Goal: Information Seeking & Learning: Learn about a topic

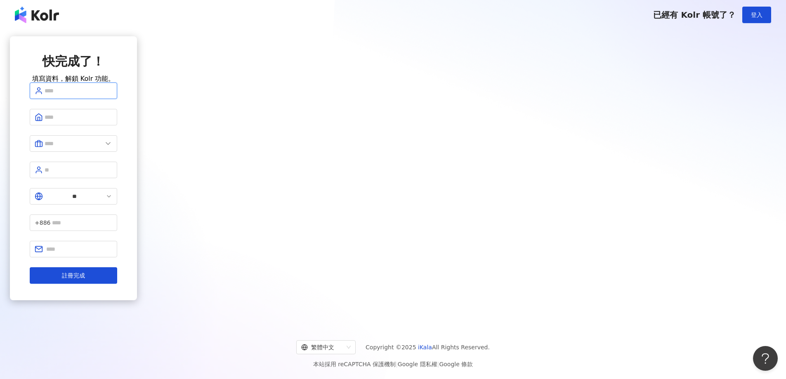
click at [112, 95] on input "text" at bounding box center [79, 90] width 68 height 9
type input "******"
drag, startPoint x: 382, startPoint y: 100, endPoint x: 299, endPoint y: 98, distance: 82.9
click at [137, 98] on div "快完成了！ 填寫資料，解鎖 Kolr 功能。 ****** ** +886 註冊完成" at bounding box center [73, 168] width 127 height 264
drag, startPoint x: 377, startPoint y: 104, endPoint x: 299, endPoint y: 102, distance: 78.8
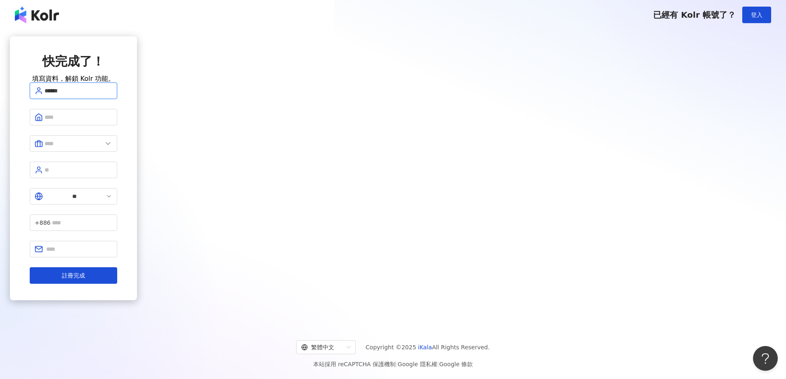
click at [137, 102] on div "快完成了！ 填寫資料，解鎖 Kolr 功能。 ****** ** +886 註冊完成" at bounding box center [73, 168] width 127 height 264
click at [137, 123] on div "快完成了！ 填寫資料，解鎖 Kolr 功能。 ** +886 註冊完成" at bounding box center [73, 176] width 127 height 281
click at [137, 182] on div "快完成了！ 填寫資料，解鎖 Kolr 功能。 請填寫用戶名稱（2 至 50 字） ** +886 註冊完成" at bounding box center [73, 176] width 127 height 281
click at [117, 128] on span at bounding box center [73, 119] width 87 height 16
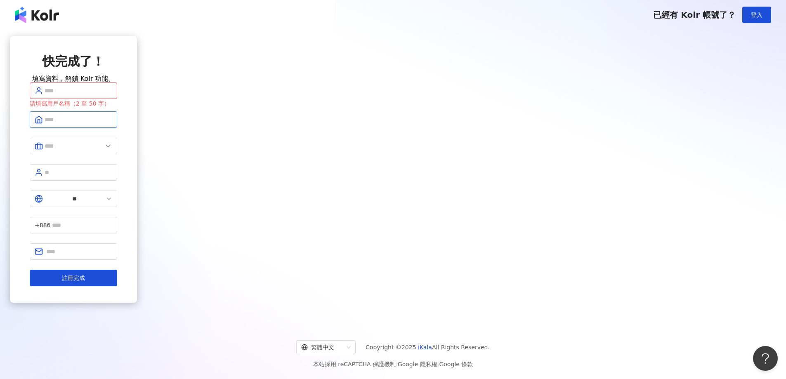
click at [112, 124] on input "text" at bounding box center [79, 119] width 68 height 9
click at [112, 95] on input "text" at bounding box center [79, 90] width 68 height 9
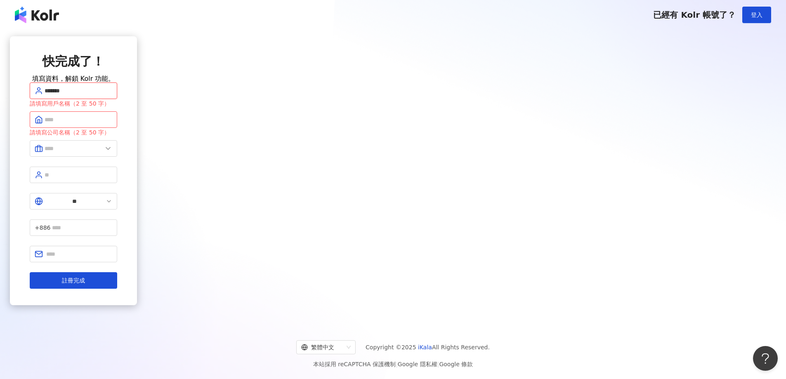
click at [30, 272] on button "註冊完成" at bounding box center [73, 280] width 87 height 16
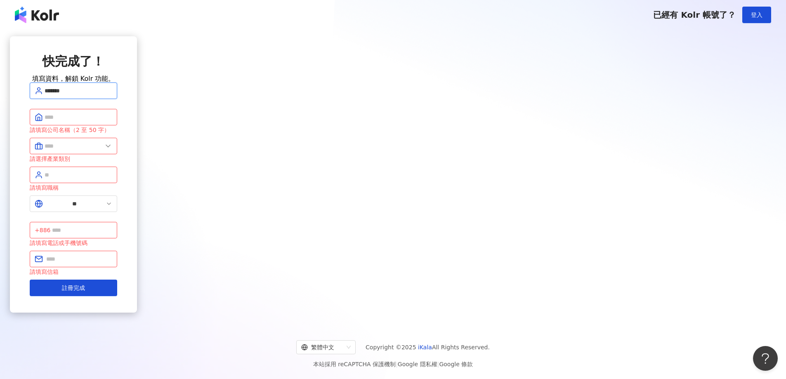
drag, startPoint x: 358, startPoint y: 111, endPoint x: 309, endPoint y: 106, distance: 49.2
click at [137, 106] on div "快完成了！ 填寫資料，解鎖 Kolr 功能。 ******* 請填寫公司名稱（2 至 50 字） 請選擇產業類別 請填寫職稱 ** +886 請填寫電話或手機…" at bounding box center [73, 174] width 127 height 276
type input "*"
type input "****"
click at [112, 122] on input "text" at bounding box center [79, 117] width 68 height 9
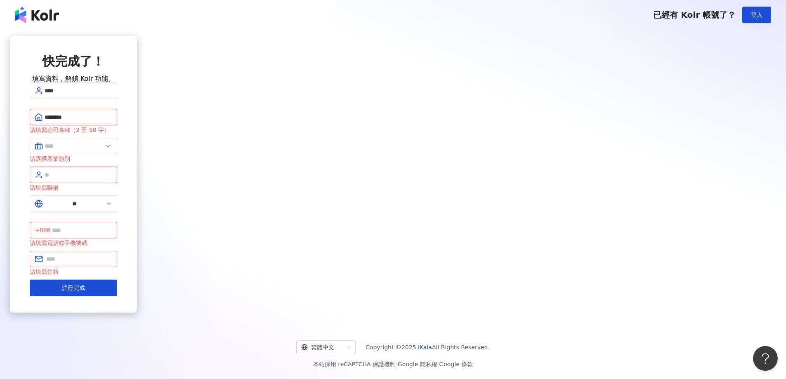
type input "********"
click at [102, 151] on input "text" at bounding box center [74, 145] width 58 height 9
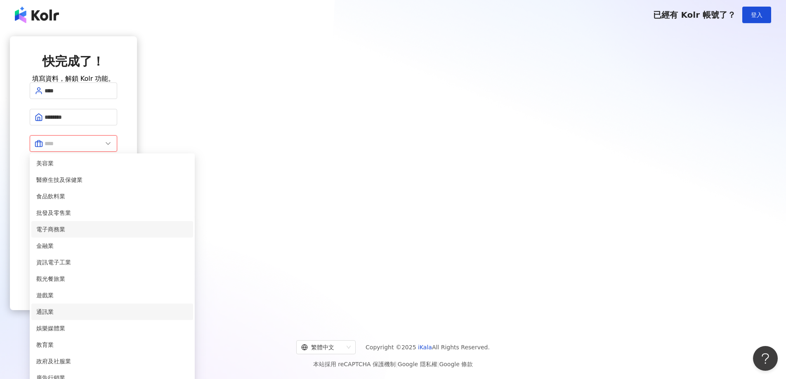
scroll to position [168, 0]
type input "**"
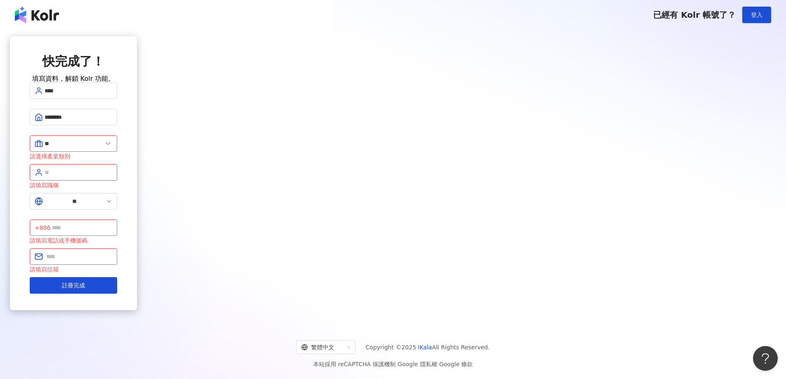
click at [112, 177] on input "text" at bounding box center [79, 172] width 68 height 9
drag, startPoint x: 344, startPoint y: 181, endPoint x: 305, endPoint y: 184, distance: 38.9
click at [137, 184] on div "快完成了！ 填寫資料，解鎖 Kolr 功能。 **** ******** ** 美容業 醫療生技及保健業 食品飲料業 批發及零售業 電子商務業 金融業 資訊電…" at bounding box center [73, 173] width 127 height 274
type input "***"
drag, startPoint x: 378, startPoint y: 202, endPoint x: 372, endPoint y: 204, distance: 5.9
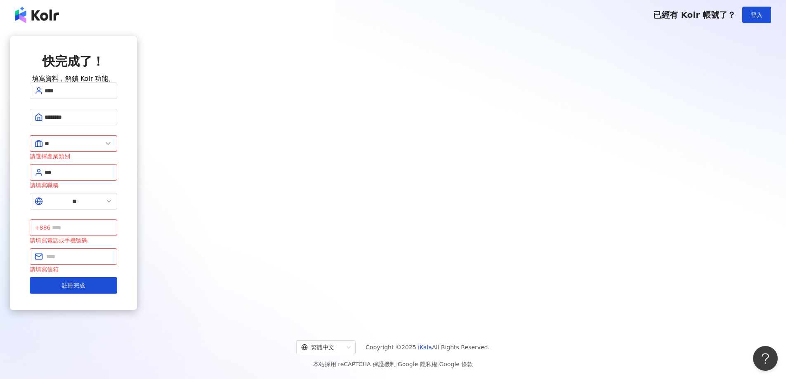
click at [112, 223] on input "text" at bounding box center [82, 227] width 60 height 9
type input "**********"
click at [117, 204] on span "**" at bounding box center [73, 199] width 87 height 16
click at [117, 198] on span "**" at bounding box center [73, 199] width 87 height 16
click at [104, 199] on input "**" at bounding box center [74, 198] width 59 height 9
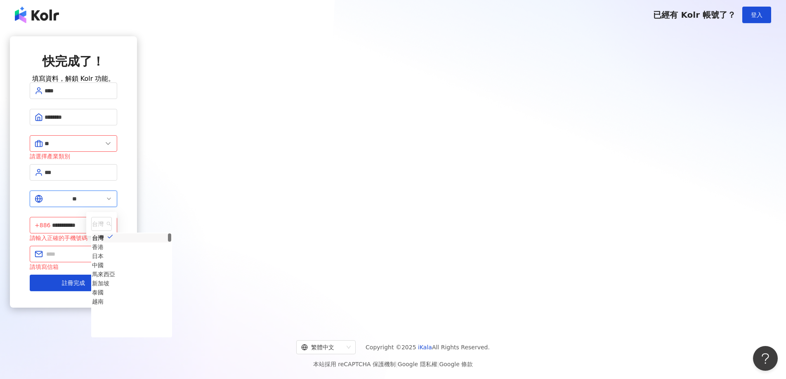
click at [104, 200] on input "**" at bounding box center [74, 198] width 59 height 9
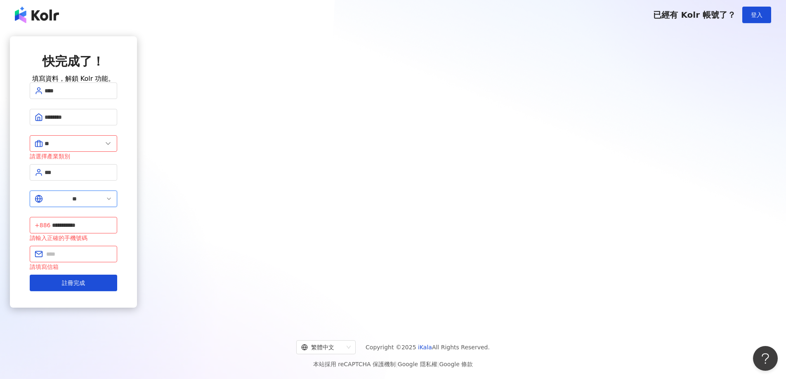
click at [104, 200] on input "**" at bounding box center [74, 198] width 59 height 9
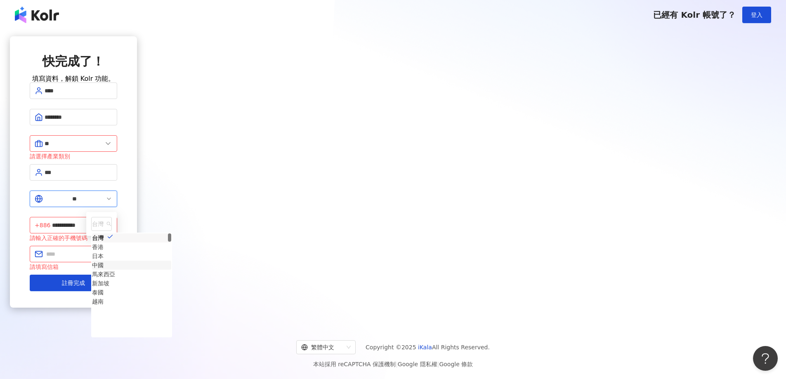
click at [104, 270] on div "中國" at bounding box center [98, 265] width 12 height 9
type input "**"
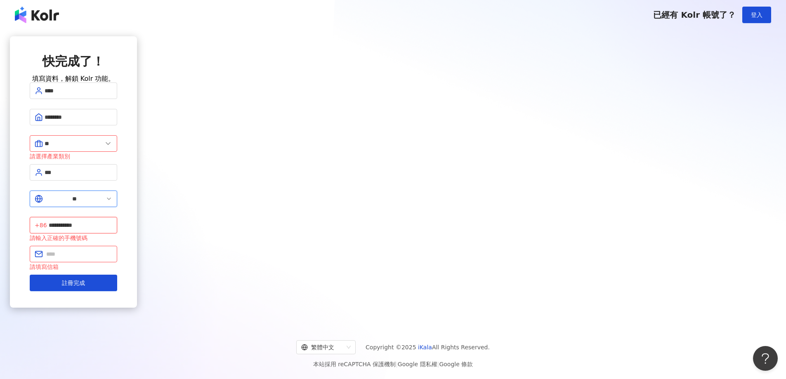
click at [112, 221] on input "**********" at bounding box center [81, 225] width 64 height 9
click at [112, 249] on input "text" at bounding box center [79, 253] width 66 height 9
type input "**********"
click at [117, 272] on button "註冊完成" at bounding box center [73, 280] width 87 height 16
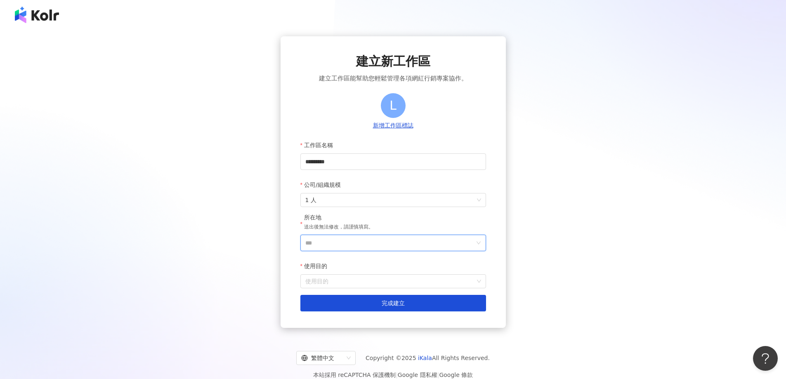
click at [329, 240] on input "***" at bounding box center [389, 243] width 169 height 16
click at [418, 174] on div "中國" at bounding box center [440, 171] width 79 height 15
click at [325, 281] on input "使用目的" at bounding box center [393, 281] width 176 height 13
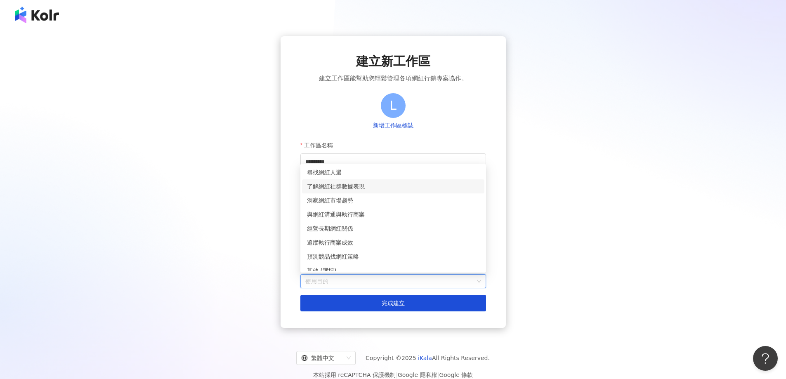
click at [367, 182] on div "了解網紅社群數據表現" at bounding box center [393, 186] width 172 height 9
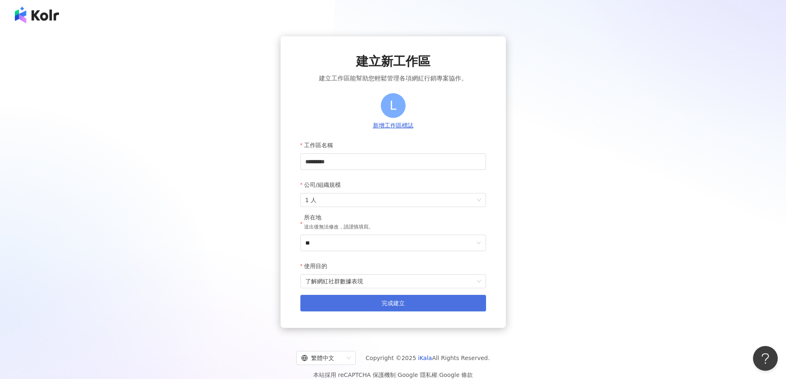
click at [388, 306] on span "完成建立" at bounding box center [392, 303] width 23 height 7
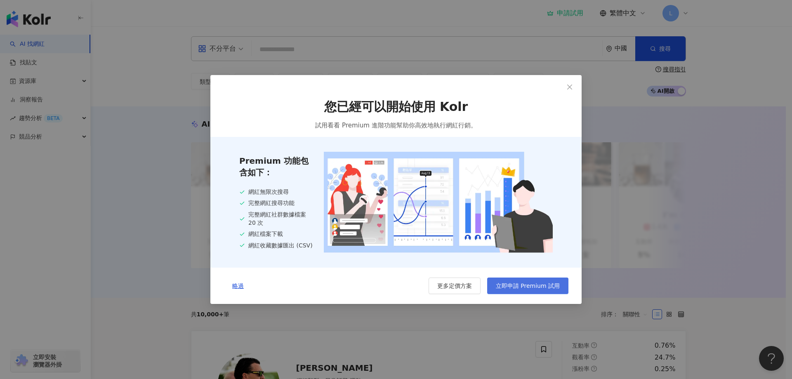
click at [525, 288] on span "立即申請 Premium 試用" at bounding box center [528, 285] width 64 height 7
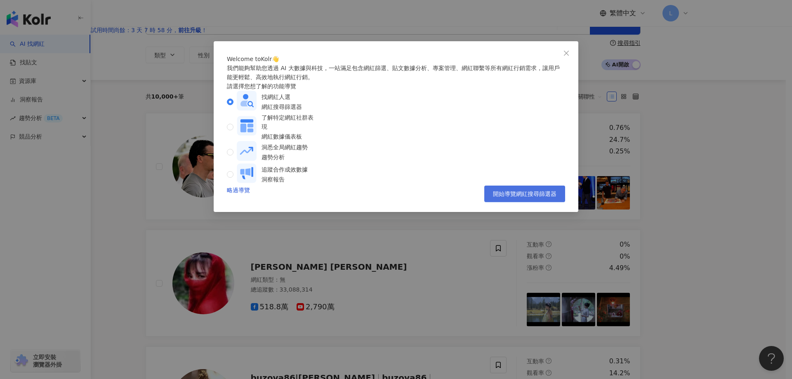
click at [527, 197] on span "開始導覽網紅搜尋篩選器" at bounding box center [525, 194] width 64 height 7
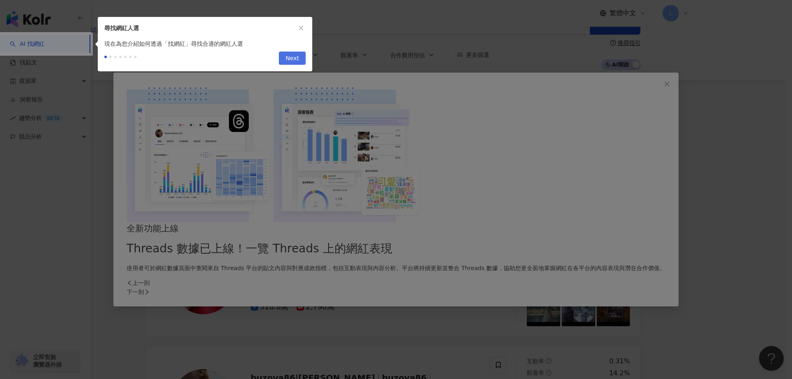
click at [293, 55] on span "Next" at bounding box center [292, 58] width 14 height 13
type input "**********"
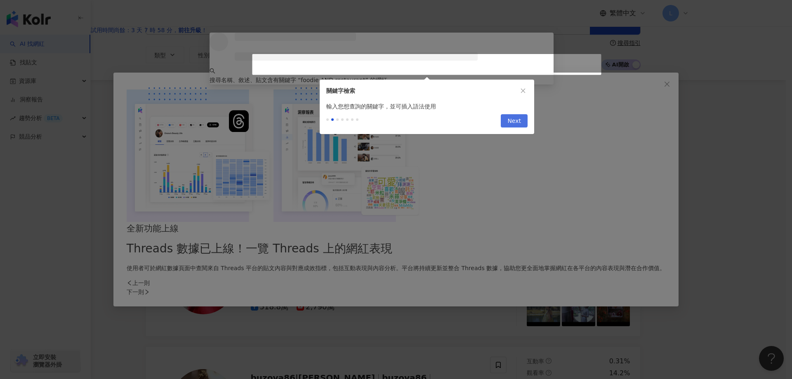
click at [516, 122] on span "Next" at bounding box center [514, 121] width 14 height 13
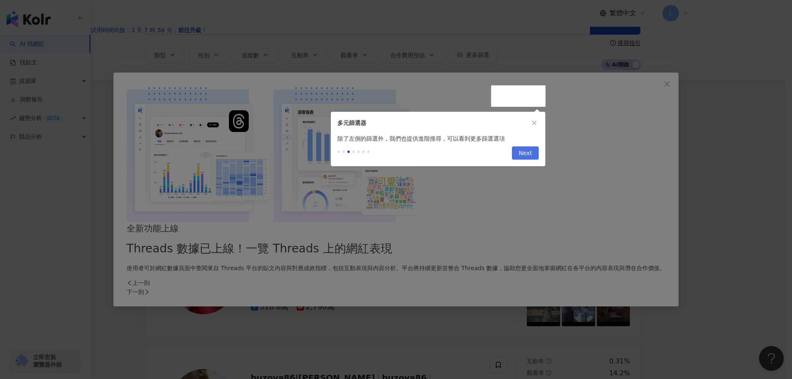
click at [519, 153] on span "Next" at bounding box center [525, 153] width 14 height 13
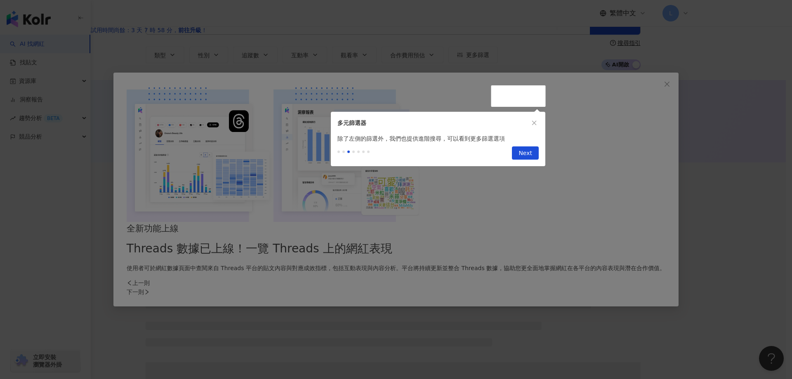
drag, startPoint x: 548, startPoint y: 115, endPoint x: 551, endPoint y: 108, distance: 7.7
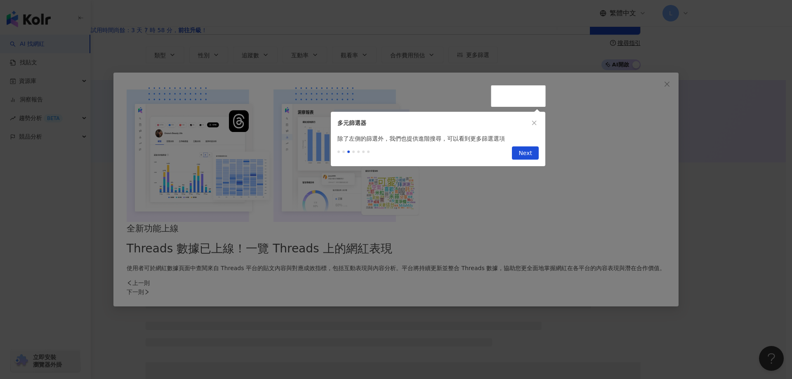
drag, startPoint x: 436, startPoint y: 79, endPoint x: 432, endPoint y: 78, distance: 4.1
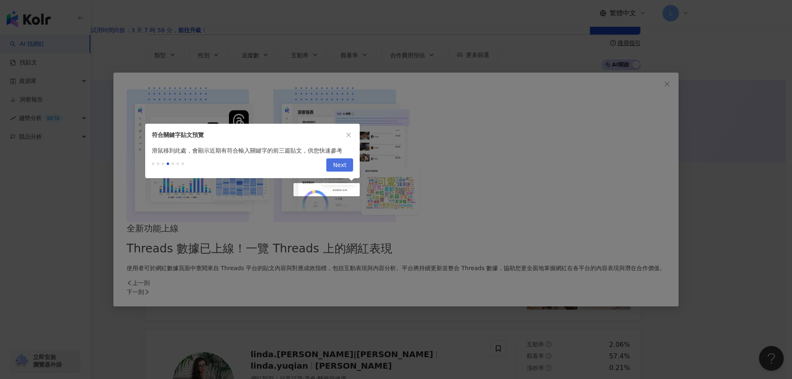
click at [343, 167] on span "Next" at bounding box center [340, 165] width 14 height 13
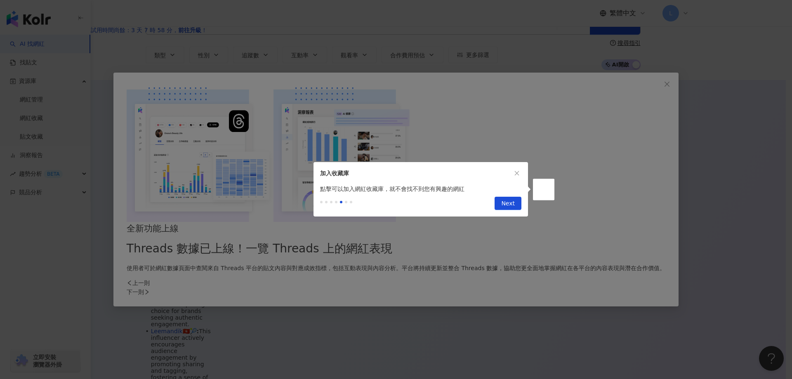
click at [513, 202] on span "Next" at bounding box center [508, 203] width 14 height 13
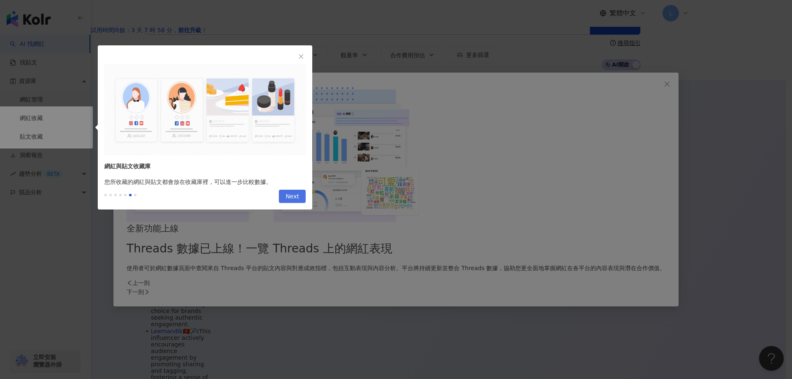
click at [294, 196] on span "Next" at bounding box center [292, 196] width 14 height 13
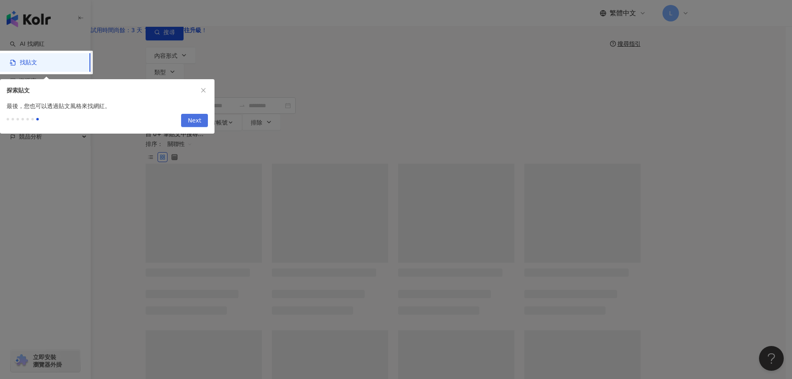
click at [206, 120] on button "Next" at bounding box center [194, 120] width 27 height 13
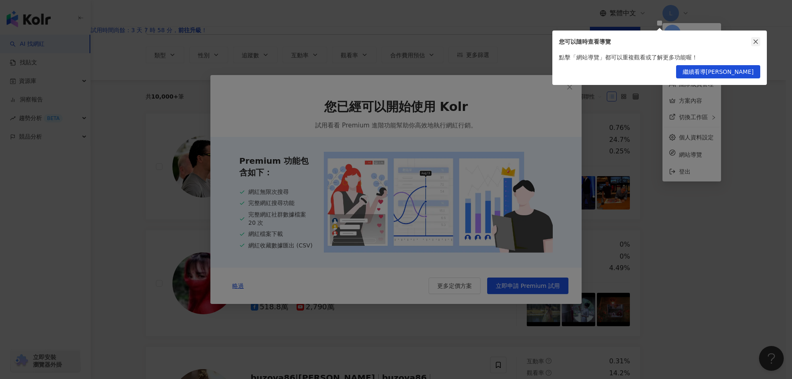
click at [753, 41] on icon "close" at bounding box center [756, 42] width 6 height 6
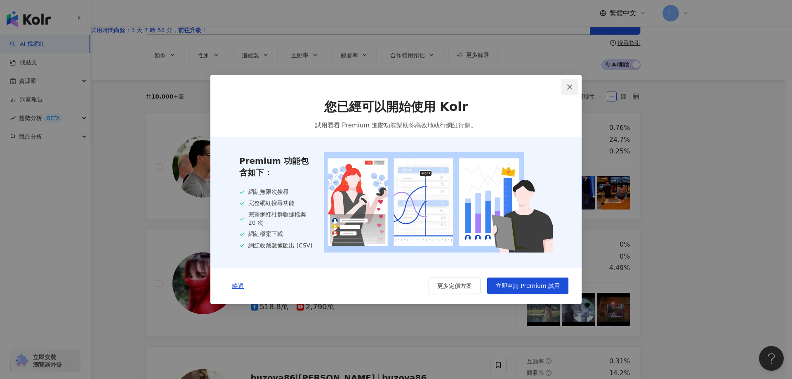
click at [568, 87] on icon "close" at bounding box center [569, 87] width 7 height 7
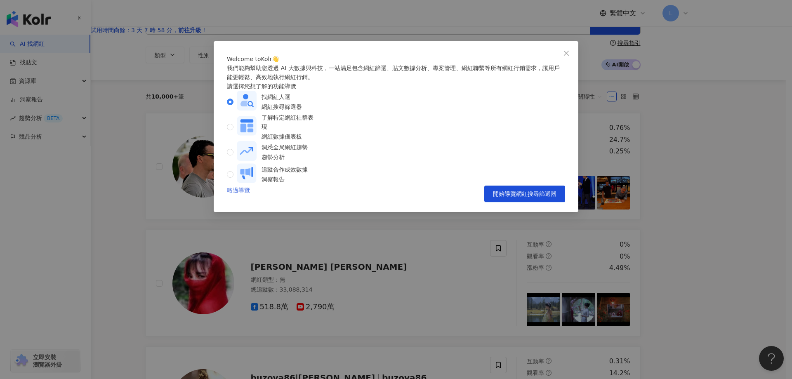
click at [240, 202] on link "略過導覽" at bounding box center [238, 194] width 23 height 16
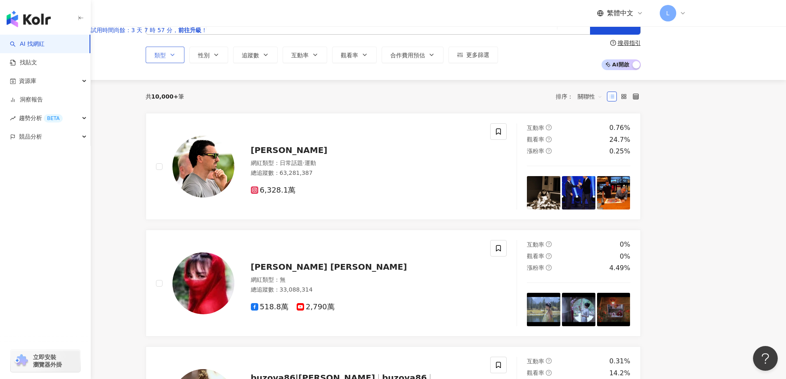
click at [166, 59] on span "類型" at bounding box center [160, 55] width 12 height 7
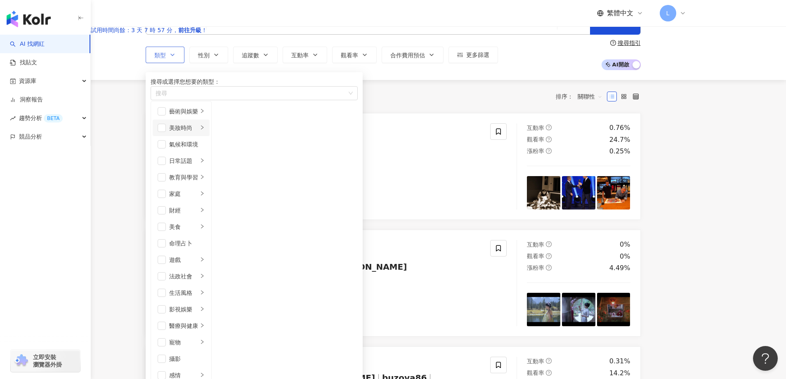
scroll to position [286, 0]
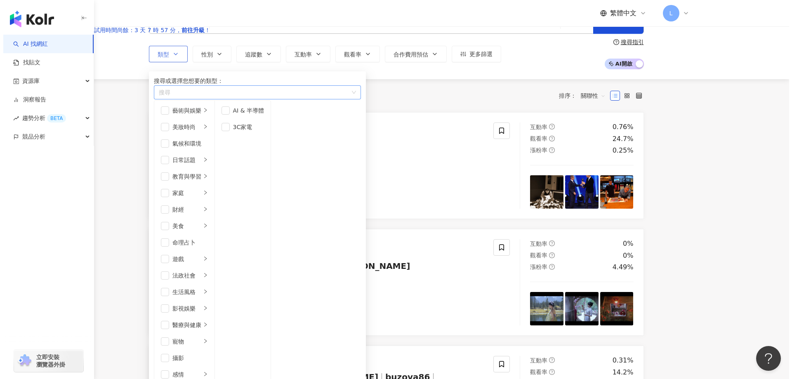
scroll to position [0, 0]
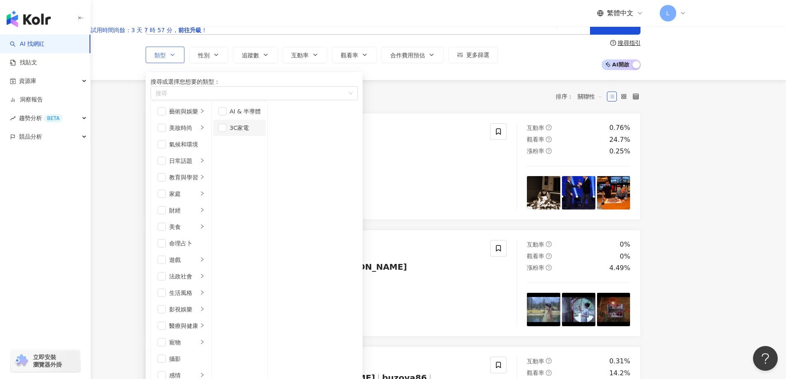
click at [261, 132] on div "3C家電" at bounding box center [245, 127] width 31 height 9
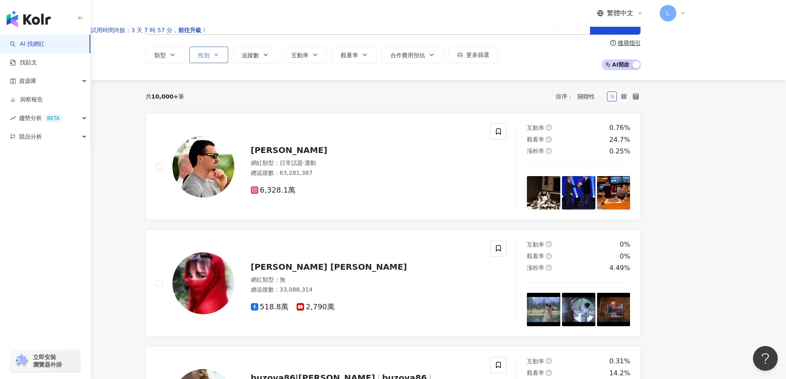
click at [219, 58] on icon "button" at bounding box center [216, 55] width 7 height 7
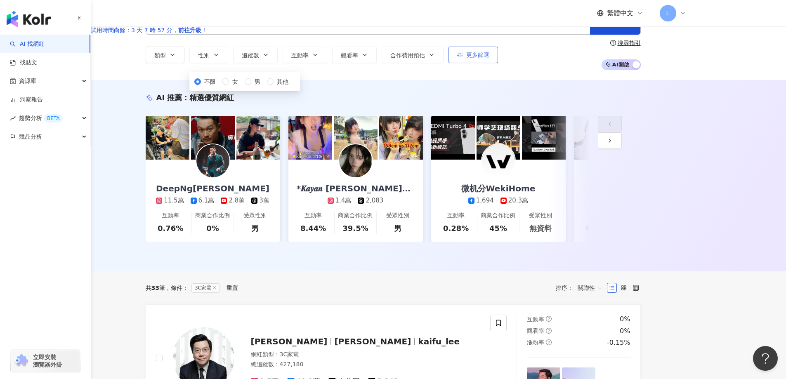
click at [489, 58] on span "更多篩選" at bounding box center [477, 55] width 23 height 7
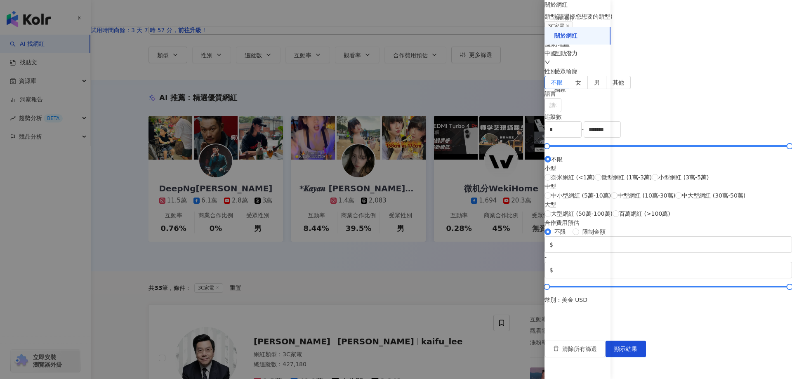
click at [641, 67] on div "中國" at bounding box center [667, 58] width 247 height 18
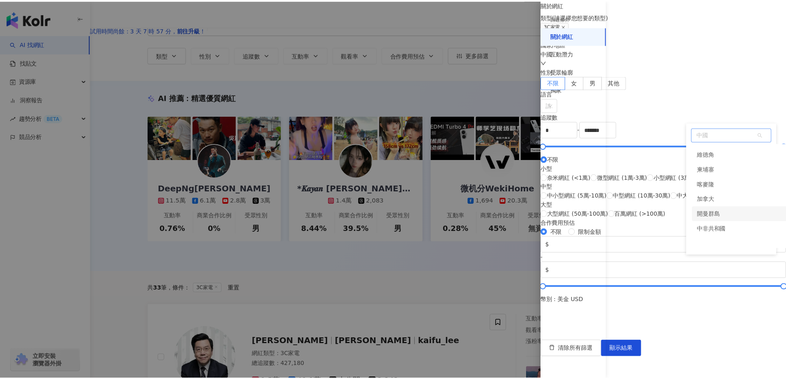
scroll to position [730, 0]
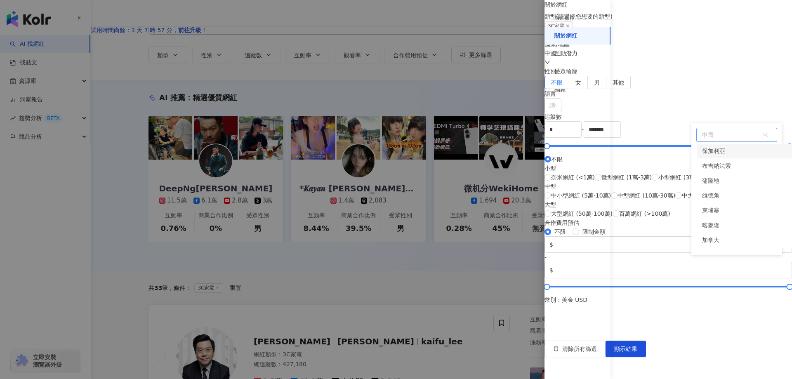
click at [696, 133] on span "中國" at bounding box center [736, 134] width 80 height 13
type input "**"
click at [637, 352] on span "顯示結果" at bounding box center [625, 349] width 23 height 7
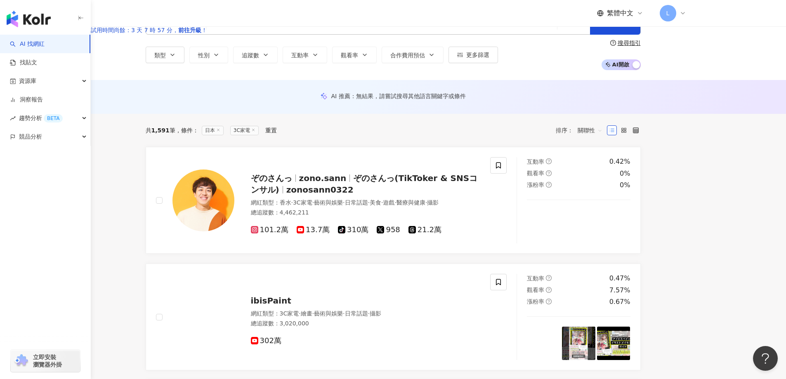
scroll to position [41, 0]
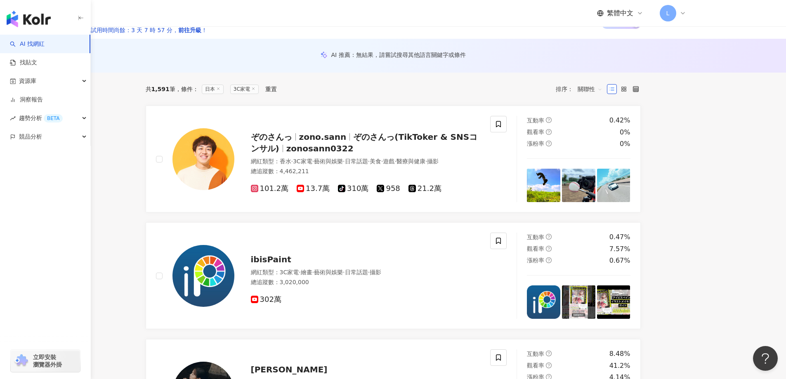
click at [176, 17] on icon "button" at bounding box center [172, 13] width 7 height 7
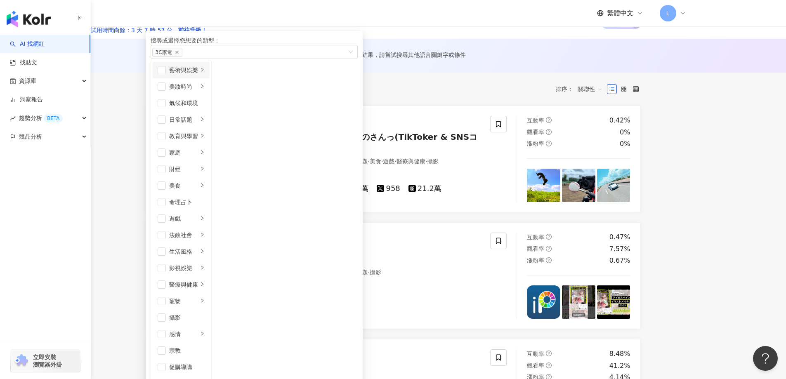
click at [198, 75] on div "藝術與娛樂" at bounding box center [183, 70] width 29 height 9
click at [198, 91] on div "美妝時尚" at bounding box center [183, 86] width 29 height 9
click at [205, 108] on div "氣候和環境" at bounding box center [186, 103] width 35 height 9
click at [209, 128] on li "日常話題" at bounding box center [181, 119] width 57 height 16
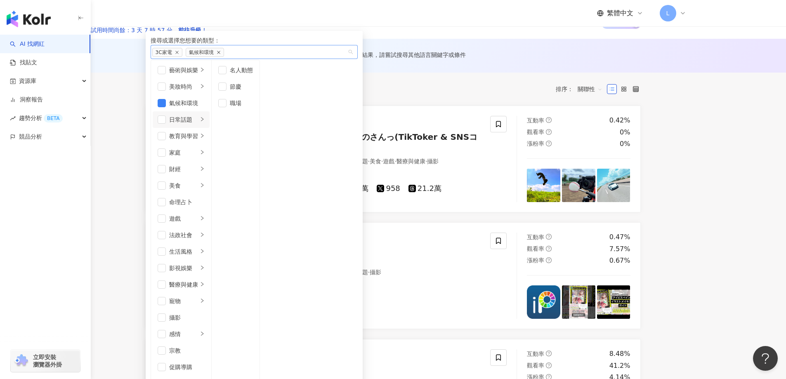
click at [220, 54] on icon "close" at bounding box center [218, 52] width 3 height 3
click at [198, 141] on div "教育與學習" at bounding box center [183, 136] width 29 height 9
click at [198, 157] on div "家庭" at bounding box center [183, 152] width 29 height 9
click at [198, 165] on div "財經" at bounding box center [183, 169] width 29 height 9
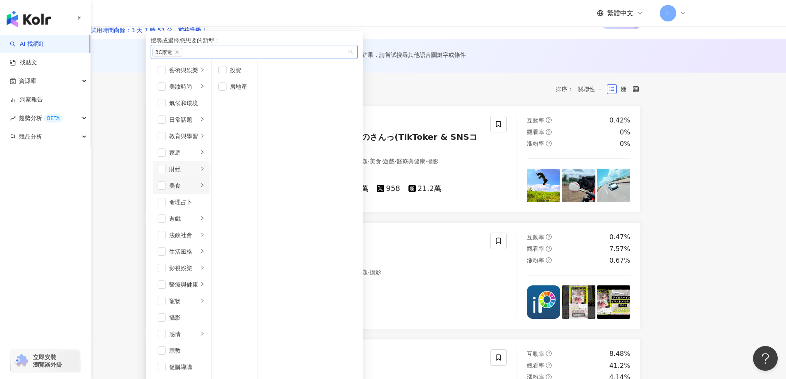
click at [209, 177] on li "美食" at bounding box center [181, 185] width 57 height 16
click at [205, 198] on div "命理占卜" at bounding box center [186, 202] width 35 height 9
click at [198, 214] on div "遊戲" at bounding box center [183, 218] width 29 height 9
click at [198, 231] on div "法政社會" at bounding box center [183, 235] width 29 height 9
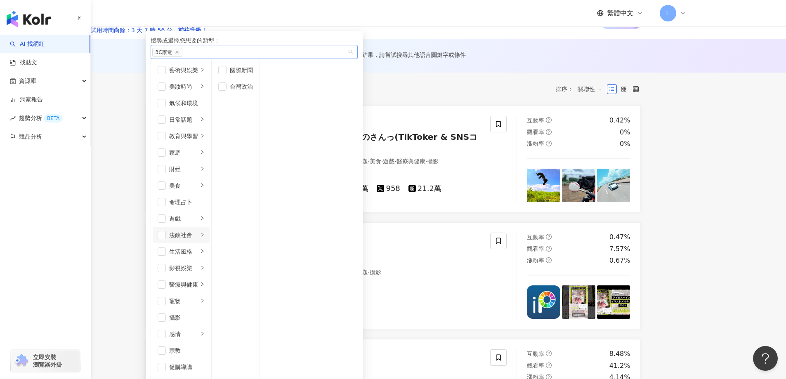
scroll to position [124, 0]
click at [198, 247] on div "生活風格" at bounding box center [183, 251] width 29 height 9
click at [198, 264] on div "影視娛樂" at bounding box center [183, 268] width 29 height 9
click at [198, 247] on div "生活風格" at bounding box center [183, 251] width 29 height 9
click at [251, 91] on div "手作" at bounding box center [240, 86] width 21 height 9
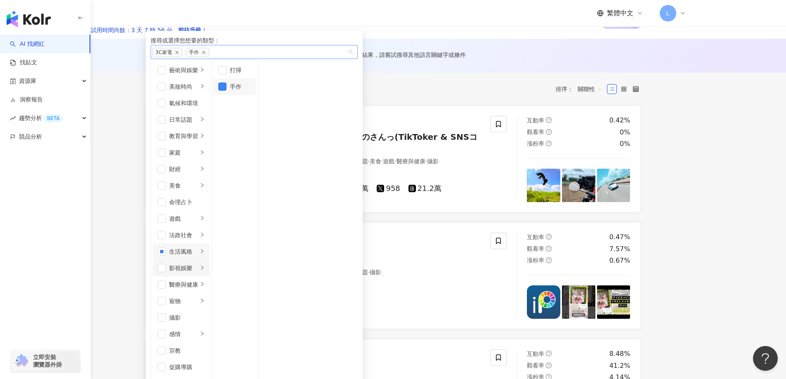
click at [198, 264] on div "影視娛樂" at bounding box center [183, 268] width 29 height 9
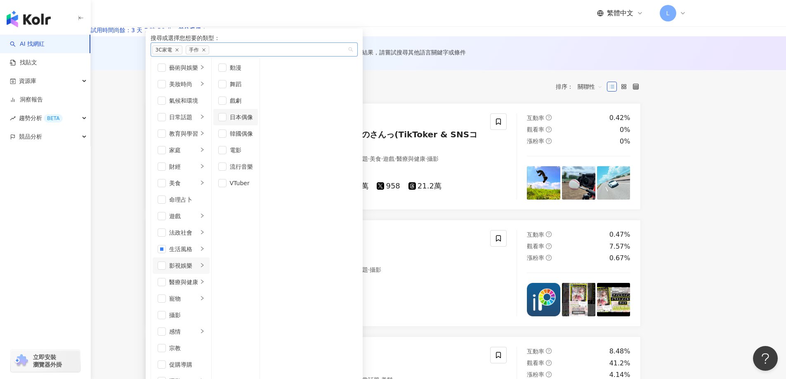
scroll to position [82, 0]
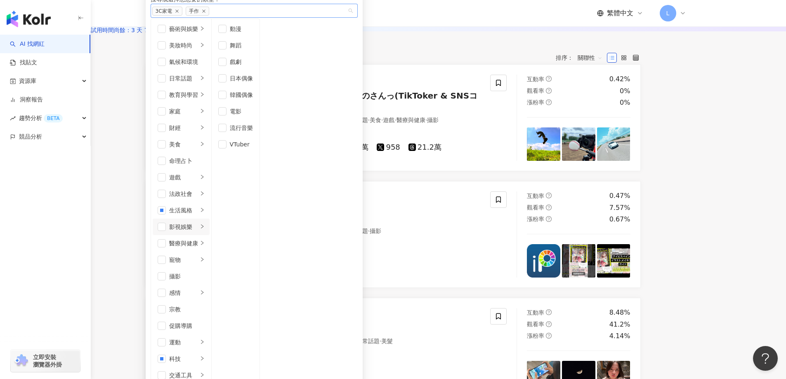
click at [209, 219] on li "影視娛樂" at bounding box center [181, 227] width 57 height 16
click at [198, 239] on div "醫療與健康" at bounding box center [183, 243] width 29 height 9
click at [198, 255] on div "寵物" at bounding box center [183, 259] width 29 height 9
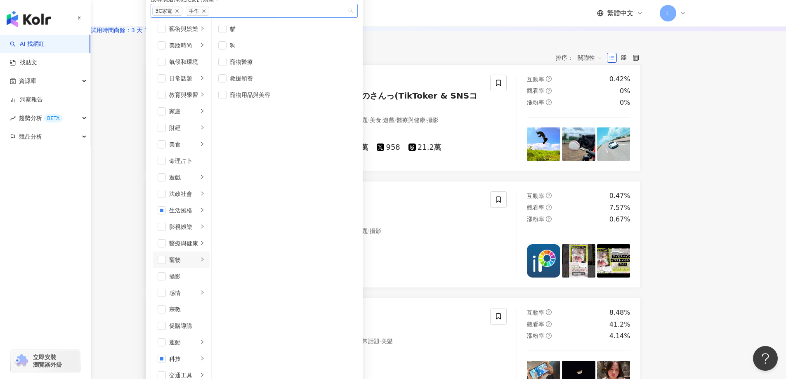
scroll to position [206, 0]
drag, startPoint x: 236, startPoint y: 129, endPoint x: 237, endPoint y: 144, distance: 14.9
click at [205, 272] on div "攝影" at bounding box center [186, 276] width 35 height 9
click at [198, 288] on div "感情" at bounding box center [183, 292] width 29 height 9
click at [205, 272] on div "攝影" at bounding box center [186, 276] width 35 height 9
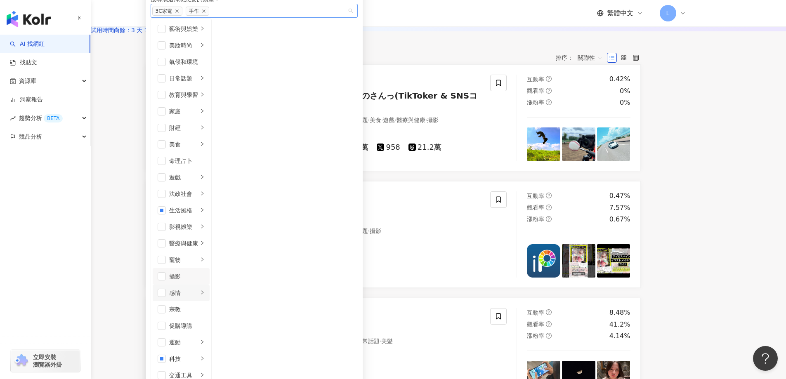
scroll to position [247, 0]
click at [198, 371] on div "交通工具" at bounding box center [183, 375] width 29 height 9
click at [251, 33] on div "汽車" at bounding box center [240, 28] width 21 height 9
click at [251, 50] on div "機車" at bounding box center [240, 45] width 21 height 9
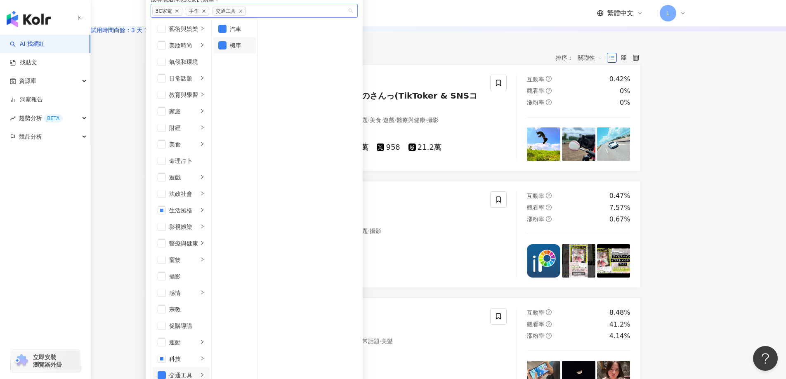
click at [206, 13] on icon "close" at bounding box center [204, 11] width 4 height 4
click at [182, 16] on span "3C家電" at bounding box center [167, 11] width 30 height 9
click at [179, 13] on icon "close" at bounding box center [177, 11] width 4 height 4
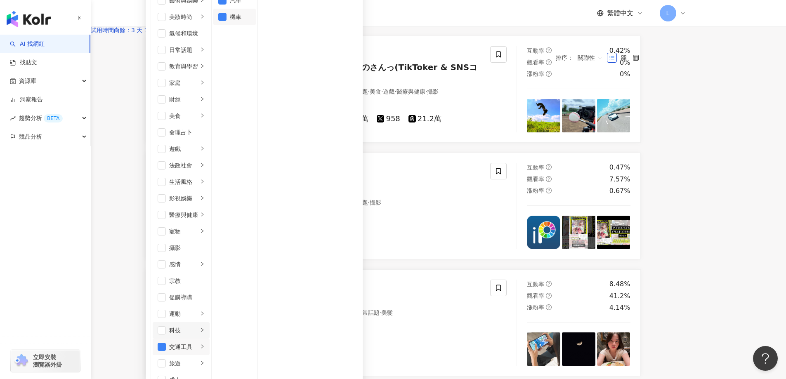
scroll to position [124, 0]
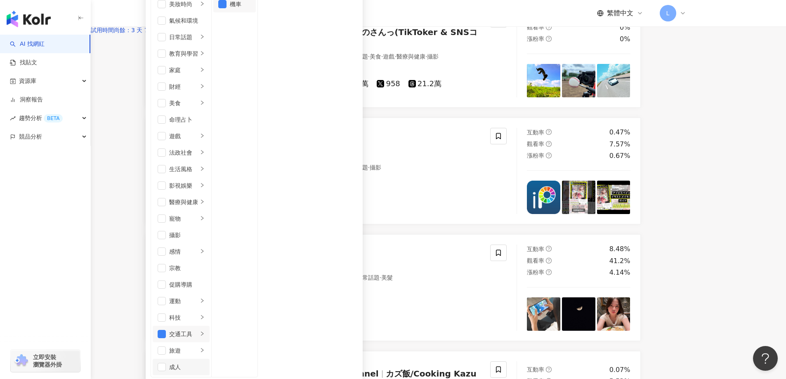
click at [205, 362] on div "成人" at bounding box center [186, 366] width 35 height 9
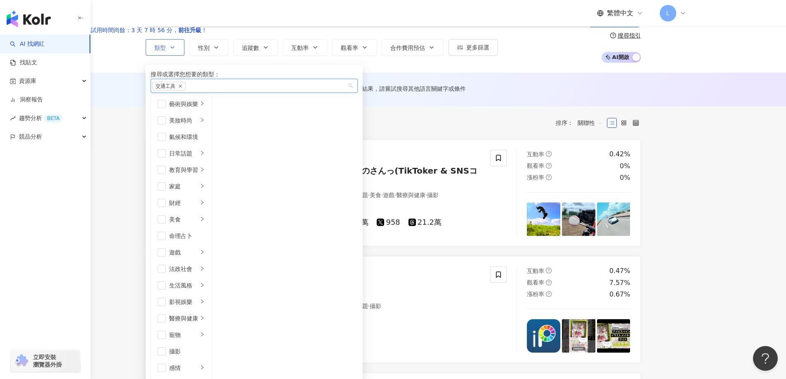
scroll to position [0, 0]
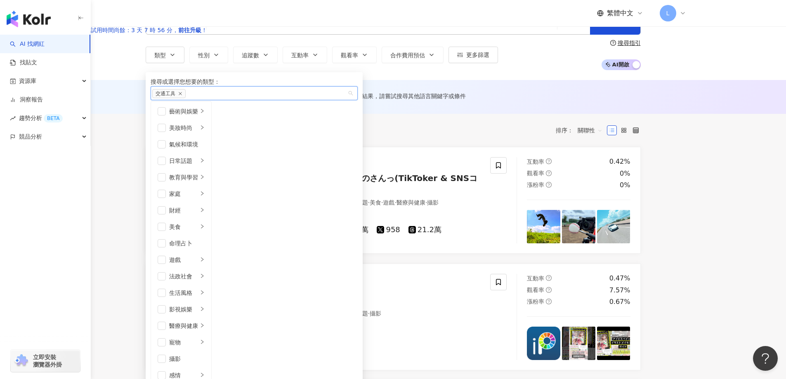
click at [453, 137] on div "共 1,591 筆 條件 ： 日本 3C家電 重置 排序： 關聯性" at bounding box center [393, 130] width 495 height 13
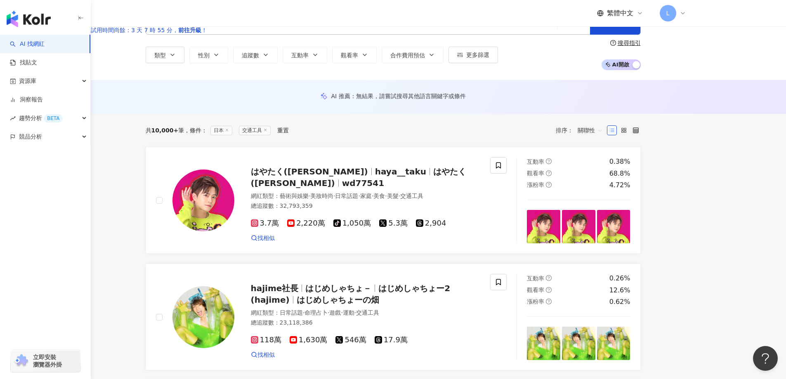
click at [602, 137] on span "關聯性" at bounding box center [589, 130] width 25 height 13
click at [271, 135] on span "交通工具" at bounding box center [255, 130] width 32 height 9
click at [289, 134] on div "重置" at bounding box center [283, 130] width 12 height 7
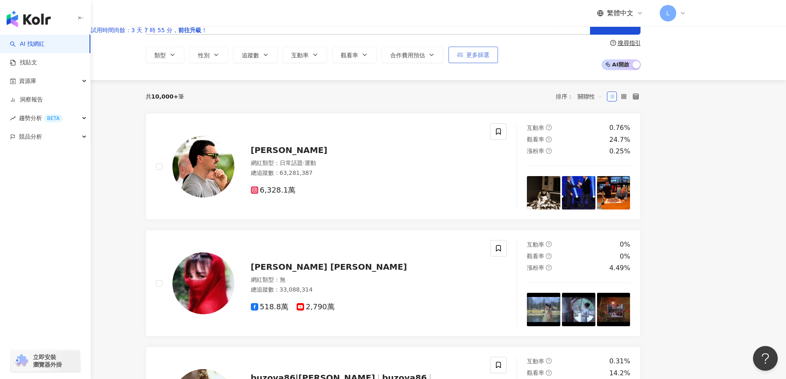
click at [489, 58] on span "更多篩選" at bounding box center [477, 55] width 23 height 7
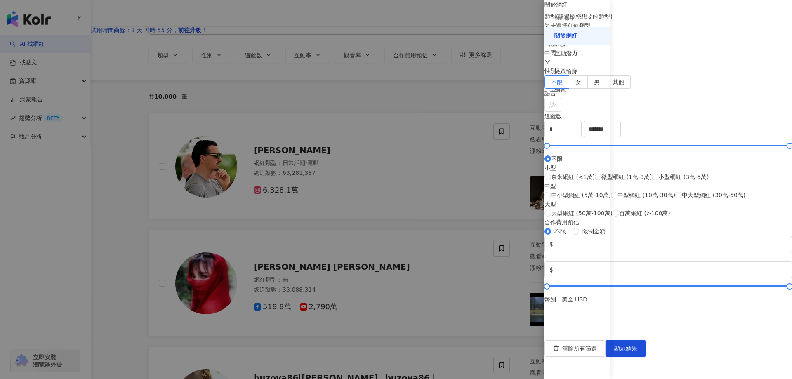
click at [648, 66] on div "中國" at bounding box center [667, 57] width 247 height 18
click at [696, 130] on span "中國" at bounding box center [736, 134] width 80 height 13
type input "**"
click at [643, 30] on div "尚未選擇任何類型" at bounding box center [667, 25] width 247 height 9
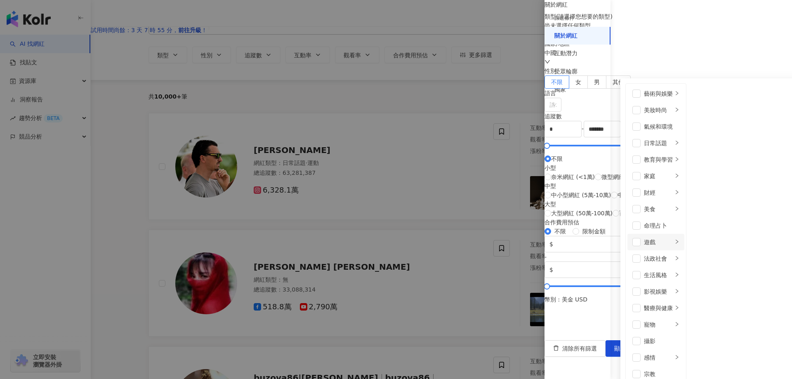
scroll to position [286, 0]
click at [714, 98] on li "汽車" at bounding box center [709, 93] width 42 height 16
click at [713, 112] on li "機車" at bounding box center [709, 110] width 42 height 16
click at [722, 134] on ul "汽車 機車" at bounding box center [709, 283] width 46 height 399
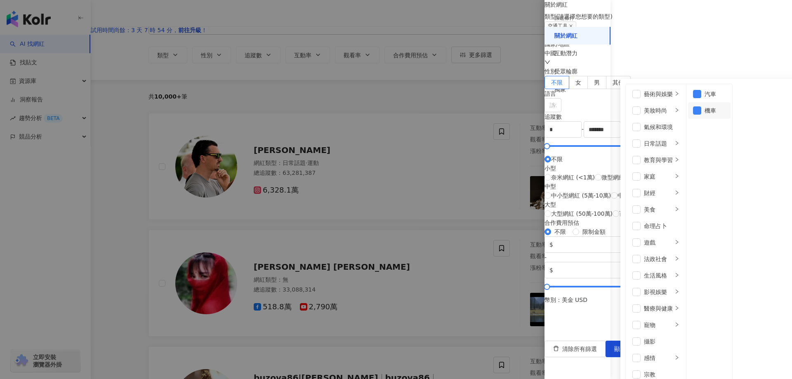
click at [701, 113] on span at bounding box center [697, 110] width 8 height 8
click at [701, 98] on span at bounding box center [697, 94] width 8 height 8
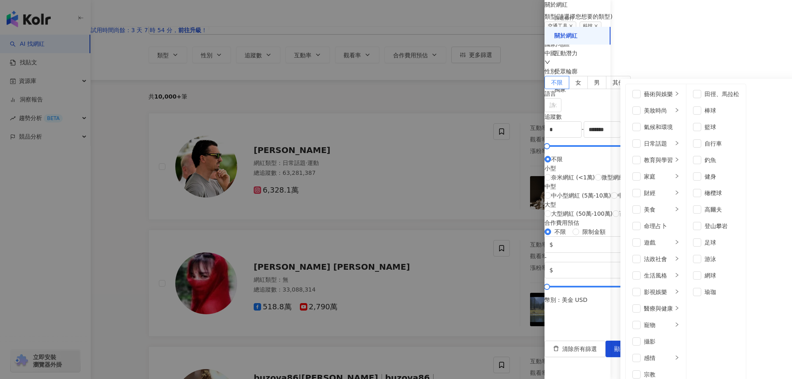
click at [714, 121] on div "追蹤數" at bounding box center [667, 116] width 247 height 9
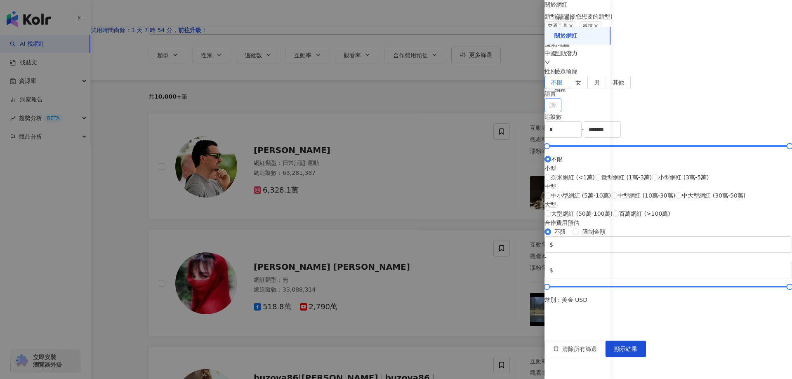
click at [551, 108] on div at bounding box center [548, 105] width 5 height 6
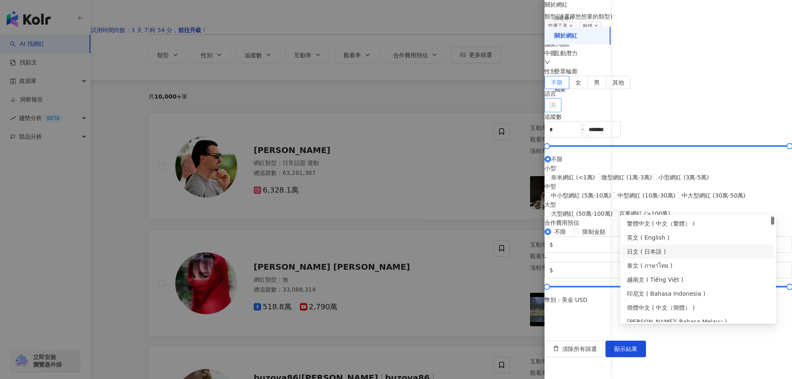
click at [654, 249] on div "日文 ( 日本語 )" at bounding box center [698, 251] width 142 height 9
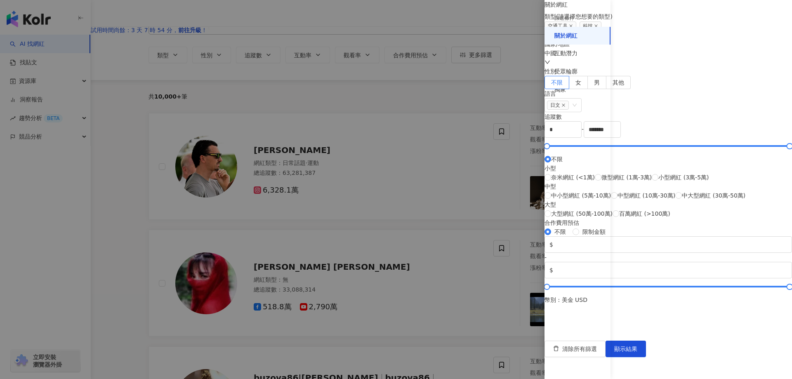
click at [647, 67] on div "中國" at bounding box center [667, 58] width 247 height 18
click at [696, 139] on span "中國" at bounding box center [736, 134] width 80 height 13
type input "**"
click at [702, 151] on div "日本" at bounding box center [708, 151] width 12 height 15
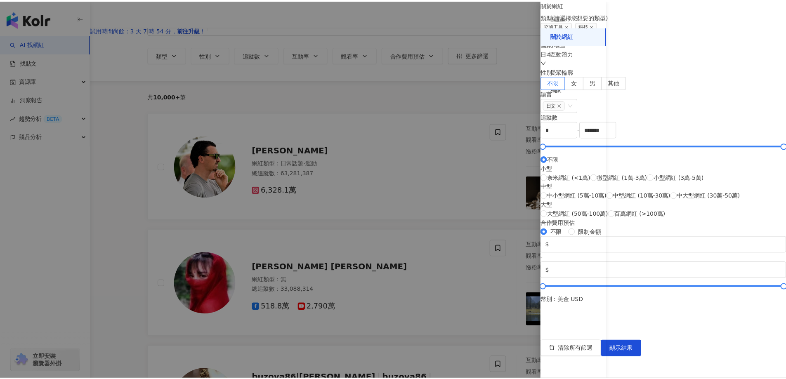
scroll to position [244, 0]
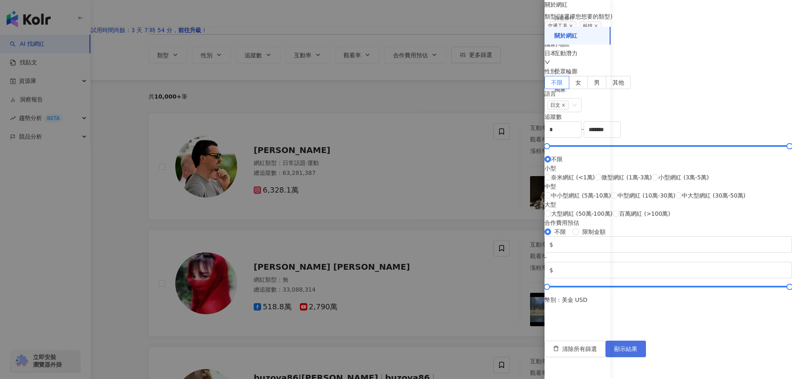
click at [646, 357] on button "顯示結果" at bounding box center [625, 349] width 40 height 16
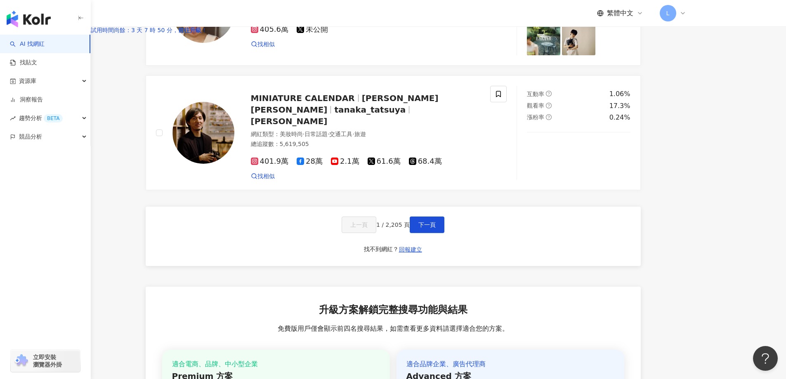
scroll to position [1402, 0]
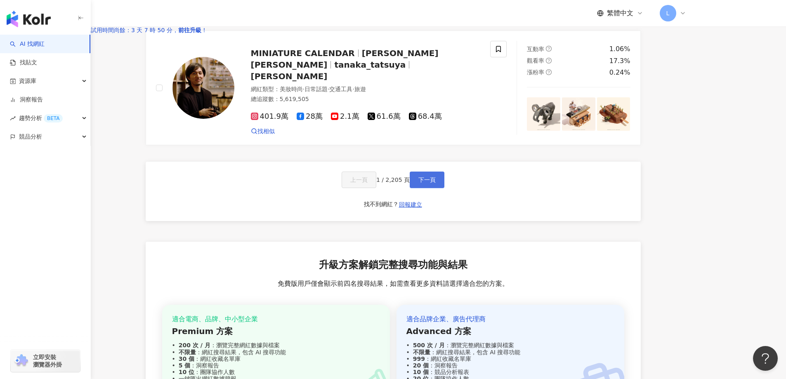
click at [435, 183] on span "下一頁" at bounding box center [426, 179] width 17 height 7
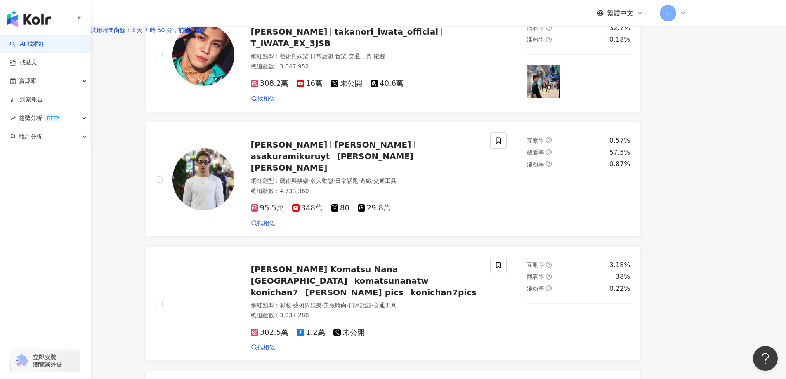
scroll to position [1378, 0]
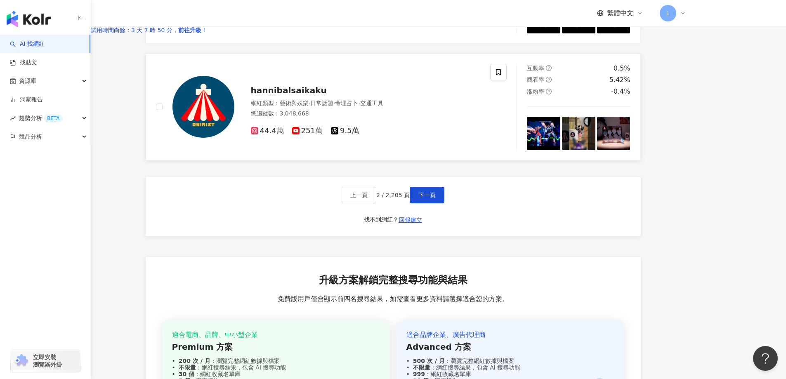
click at [560, 150] on img at bounding box center [543, 133] width 33 height 33
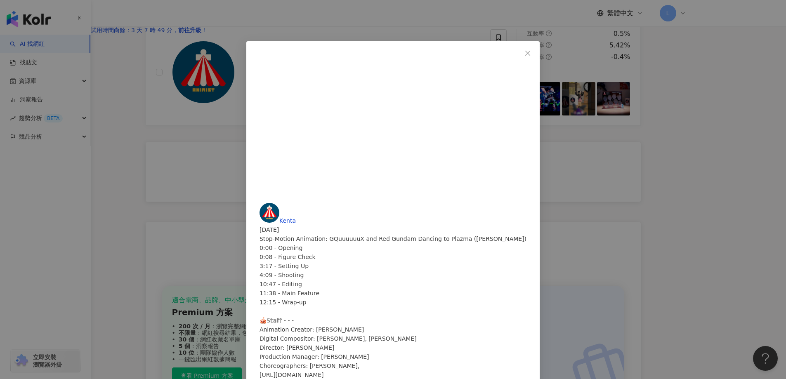
scroll to position [1461, 0]
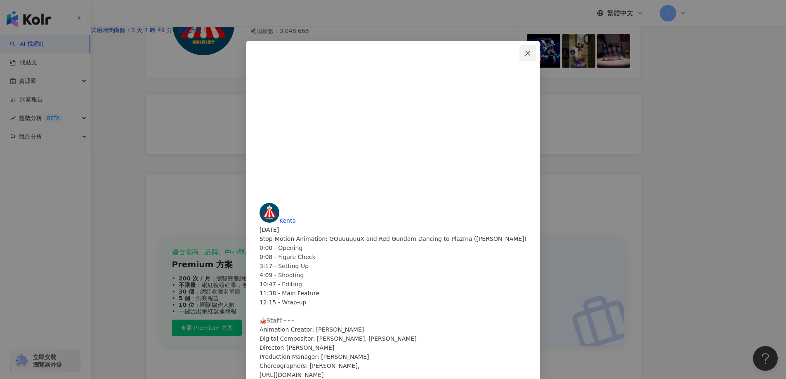
click at [531, 52] on icon "close" at bounding box center [527, 53] width 7 height 7
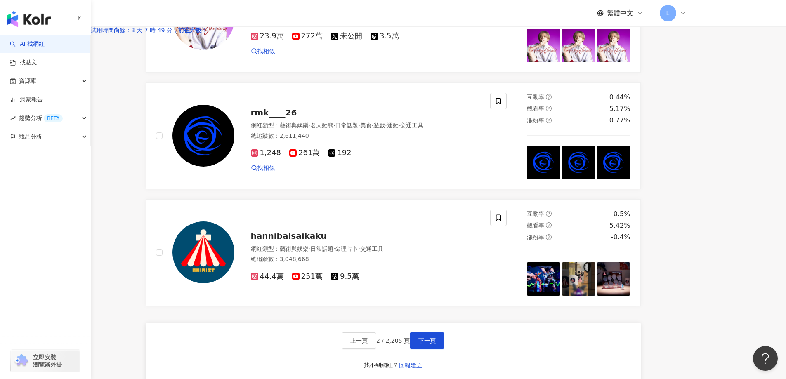
scroll to position [1237, 0]
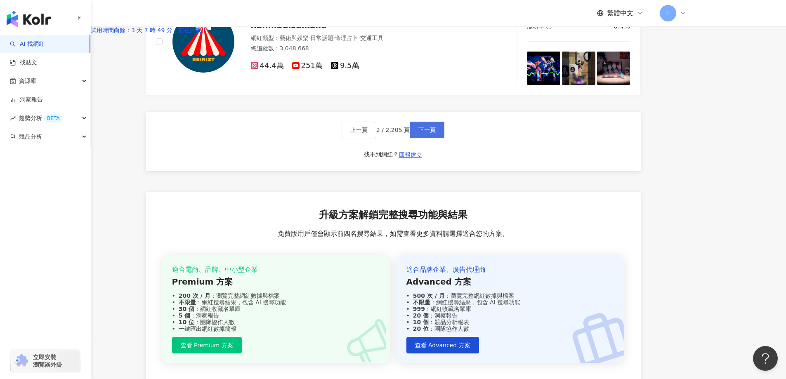
click at [444, 138] on button "下一頁" at bounding box center [426, 130] width 35 height 16
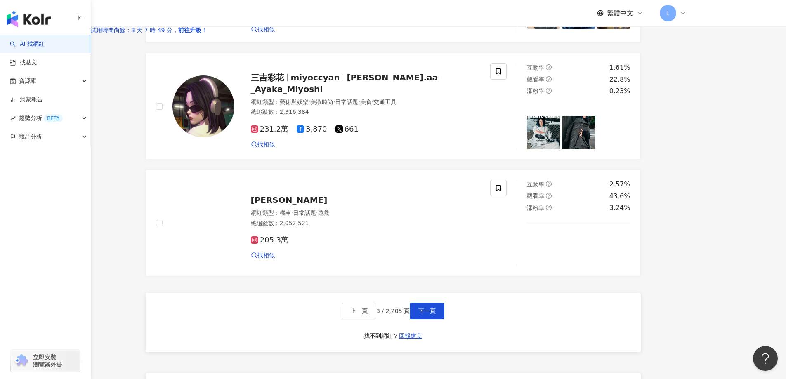
scroll to position [1320, 0]
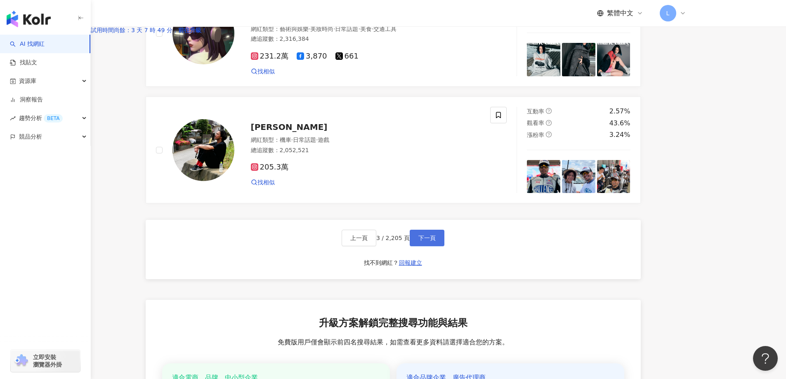
click at [435, 241] on span "下一頁" at bounding box center [426, 238] width 17 height 7
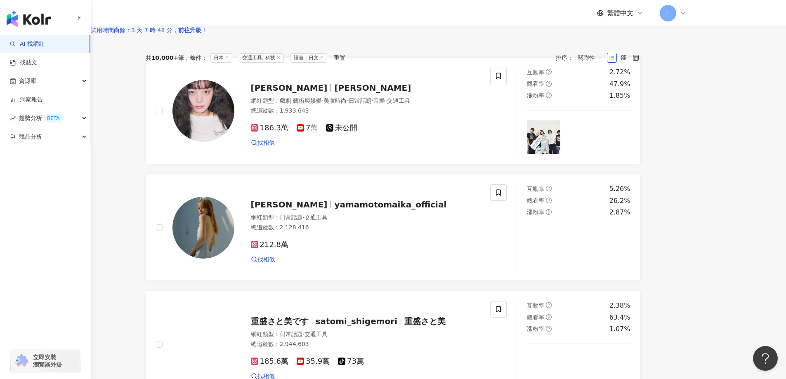
scroll to position [0, 0]
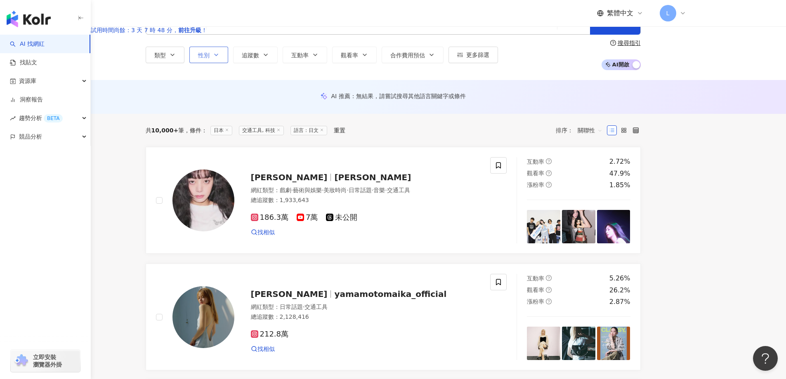
click at [228, 63] on button "性別" at bounding box center [208, 55] width 39 height 16
click at [184, 63] on button "類型" at bounding box center [165, 55] width 39 height 16
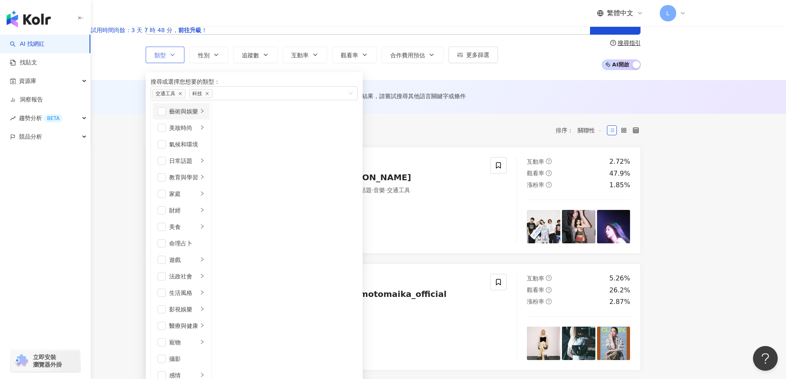
scroll to position [124, 0]
click at [340, 31] on input "search" at bounding box center [381, 23] width 344 height 16
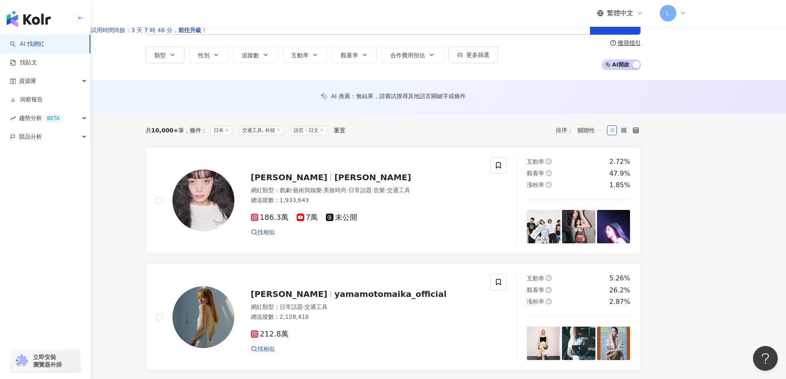
paste input "******"
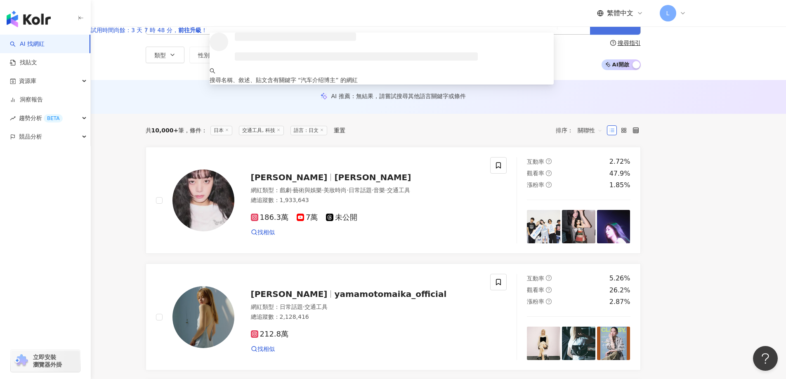
type input "******"
click at [610, 25] on icon "button" at bounding box center [608, 22] width 6 height 6
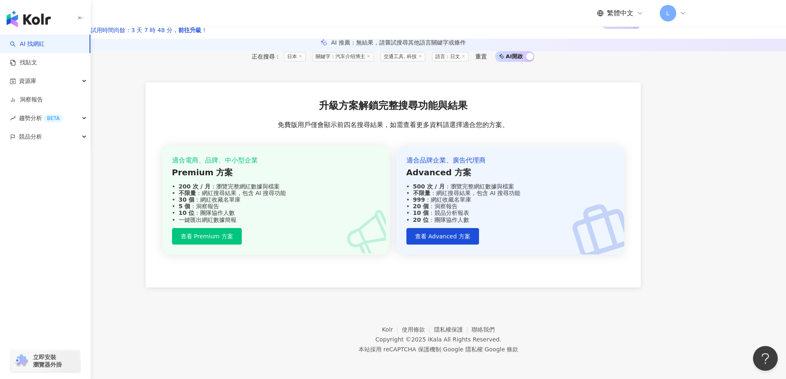
scroll to position [130, 0]
click at [37, 64] on link "找貼文" at bounding box center [23, 63] width 27 height 8
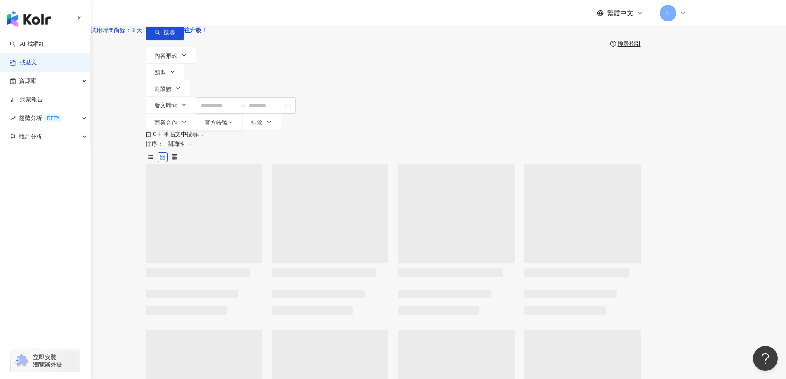
click at [282, 18] on input "search" at bounding box center [244, 9] width 75 height 18
paste input "******"
type input "******"
click at [160, 35] on icon "button" at bounding box center [157, 32] width 6 height 6
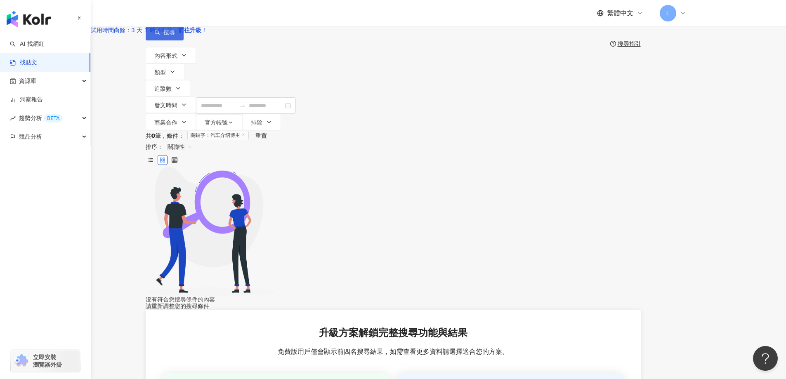
click at [160, 35] on icon "button" at bounding box center [157, 32] width 6 height 6
click at [25, 82] on span "資源庫" at bounding box center [27, 81] width 17 height 19
click at [39, 104] on link "網紅管理" at bounding box center [31, 100] width 23 height 8
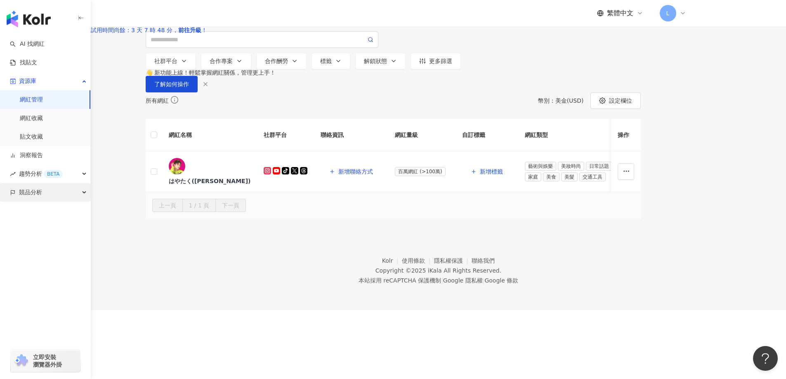
click at [43, 188] on div "競品分析" at bounding box center [45, 192] width 90 height 19
click at [49, 174] on div "BETA" at bounding box center [53, 174] width 19 height 8
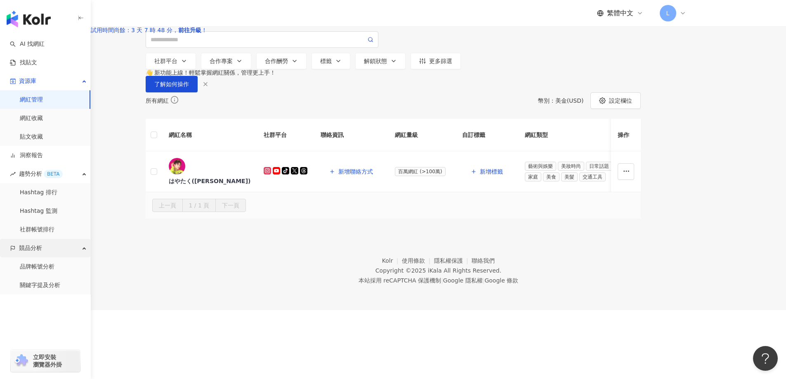
click at [55, 249] on div "競品分析" at bounding box center [45, 248] width 90 height 19
click at [55, 247] on div "競品分析" at bounding box center [45, 248] width 90 height 19
click at [49, 268] on link "品牌帳號分析" at bounding box center [37, 267] width 35 height 8
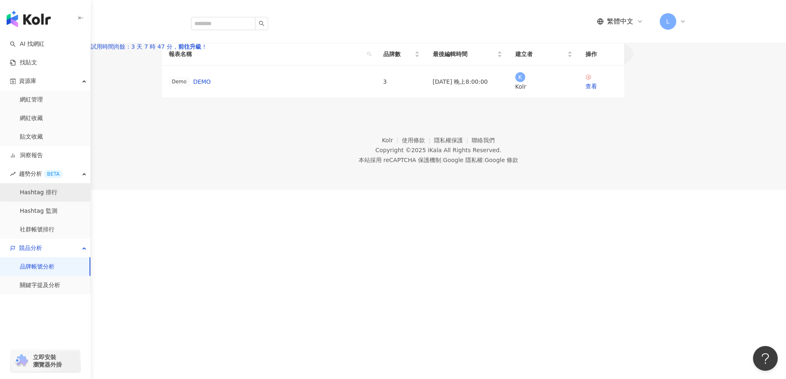
click at [47, 197] on link "Hashtag 排行" at bounding box center [39, 192] width 38 height 8
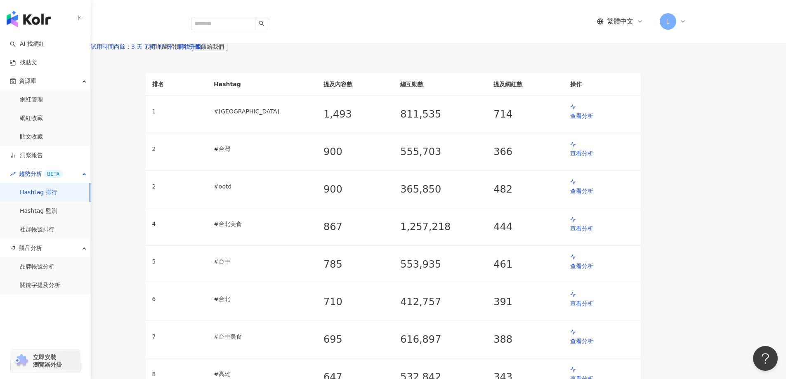
click at [184, 29] on div "Instagram" at bounding box center [165, 25] width 38 height 7
click at [195, 28] on icon at bounding box center [192, 25] width 5 height 5
click at [160, 42] on div "台灣" at bounding box center [155, 35] width 12 height 12
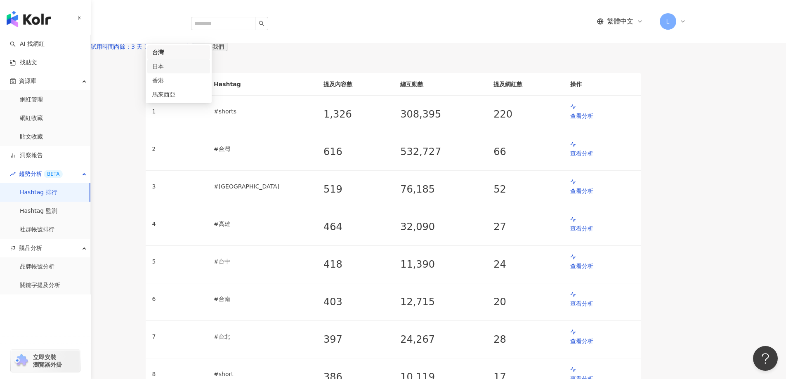
click at [205, 71] on div "日本" at bounding box center [178, 66] width 53 height 9
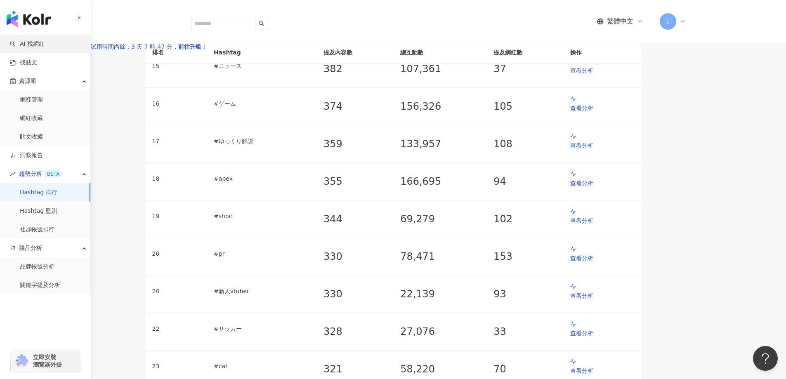
scroll to position [499, 0]
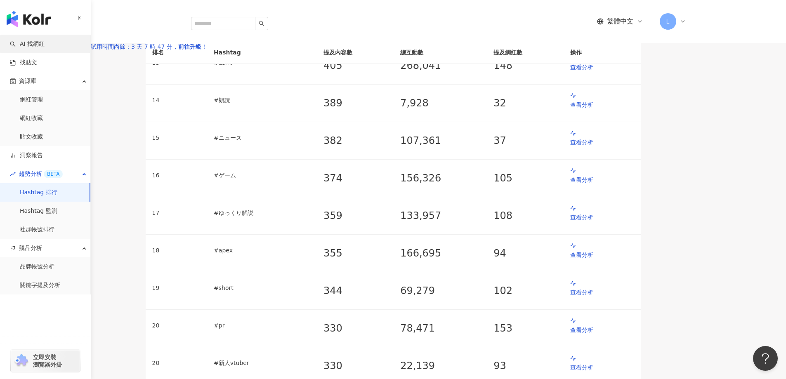
click at [45, 44] on link "AI 找網紅" at bounding box center [27, 44] width 35 height 8
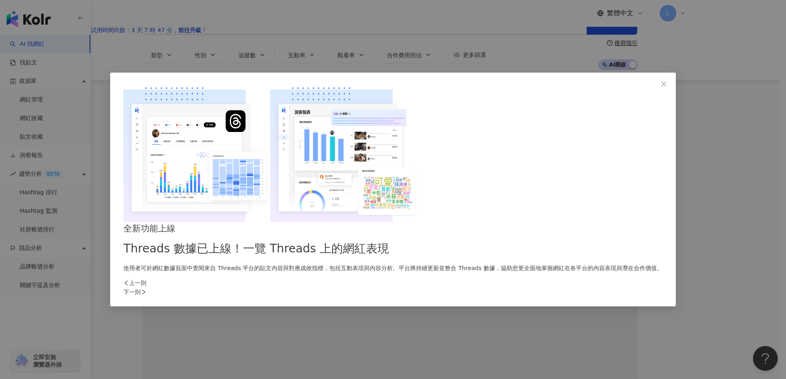
click at [530, 287] on div "下一則" at bounding box center [392, 291] width 539 height 9
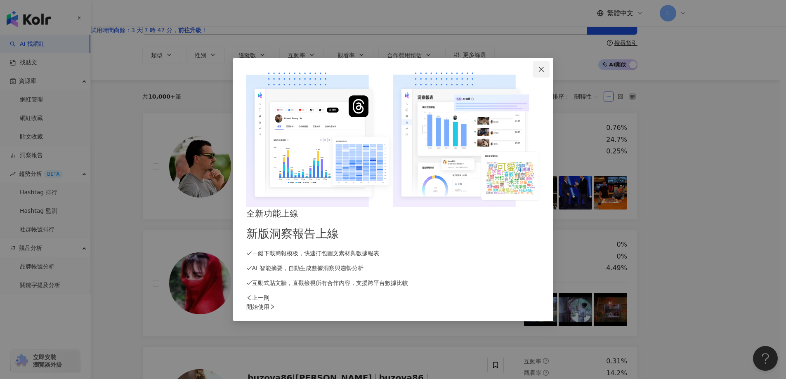
click at [544, 73] on icon "close" at bounding box center [541, 69] width 7 height 7
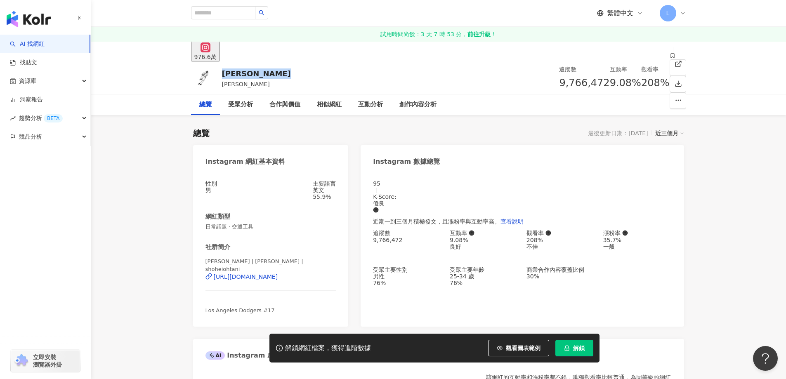
drag, startPoint x: 278, startPoint y: 71, endPoint x: 222, endPoint y: 71, distance: 55.7
click at [222, 71] on div "Shohei Ohtani 大谷翔平 追蹤數 9,766,472 互動率 9.08% 觀看率 208%" at bounding box center [438, 77] width 528 height 33
copy div "Shohei Ohtani"
click at [248, 109] on div "受眾分析" at bounding box center [240, 105] width 25 height 10
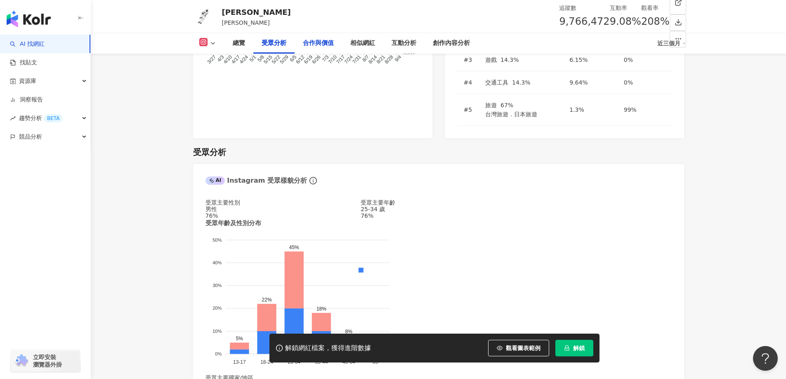
click at [308, 44] on div "合作與價值" at bounding box center [318, 43] width 31 height 10
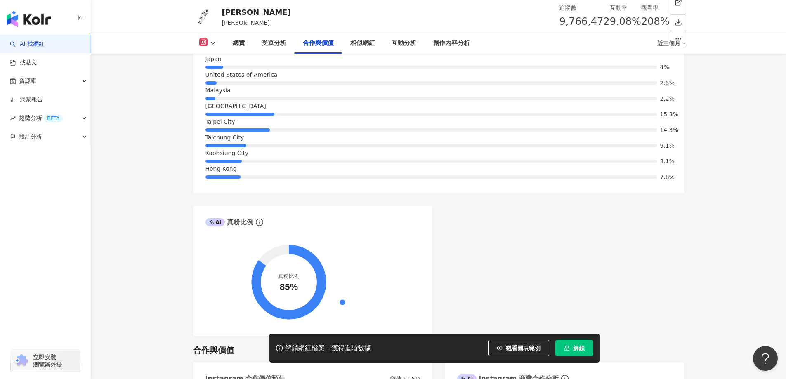
click at [214, 41] on icon at bounding box center [212, 43] width 7 height 7
click at [213, 45] on icon at bounding box center [212, 43] width 7 height 7
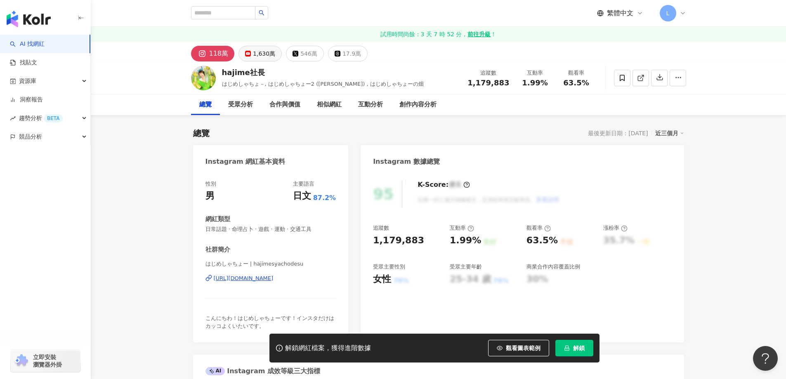
click at [268, 55] on div "1,630萬" at bounding box center [264, 54] width 22 height 12
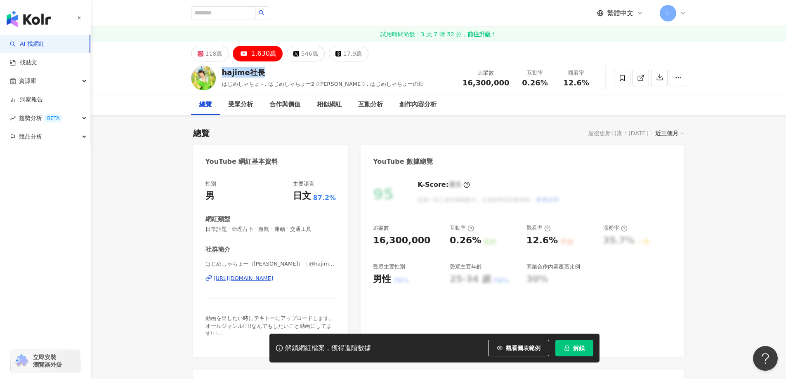
drag, startPoint x: 266, startPoint y: 71, endPoint x: 223, endPoint y: 71, distance: 42.5
click at [223, 71] on div "hajime社長" at bounding box center [323, 72] width 202 height 10
copy div "hajime社長"
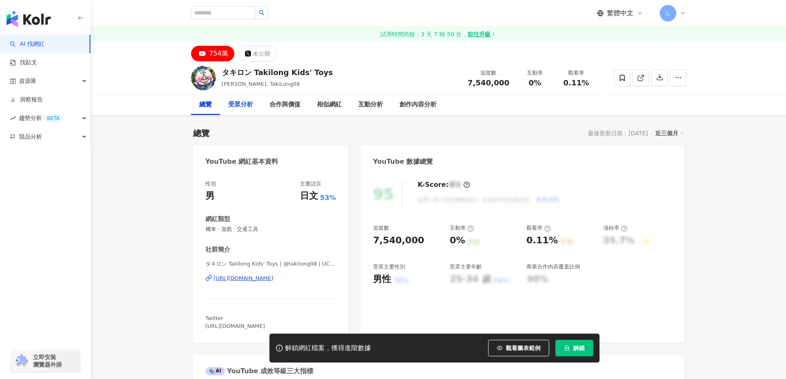
click at [243, 104] on div "受眾分析" at bounding box center [240, 105] width 25 height 10
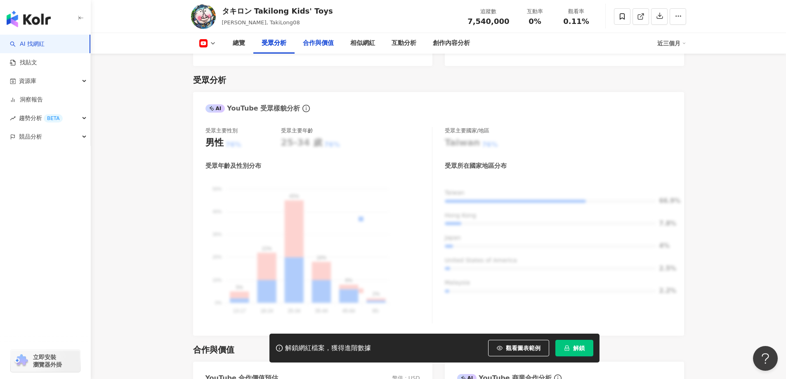
click at [311, 44] on div "合作與價值" at bounding box center [318, 43] width 31 height 10
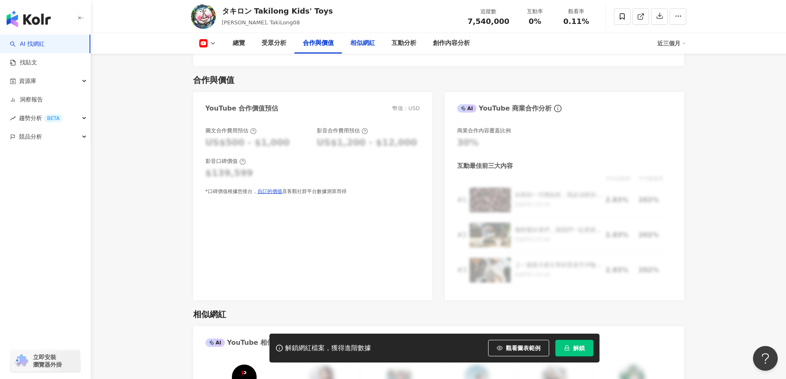
click at [365, 44] on div "相似網紅" at bounding box center [362, 43] width 25 height 10
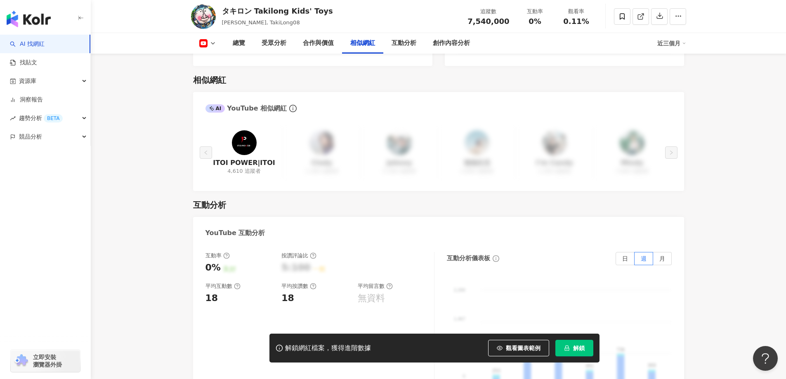
click at [209, 45] on icon at bounding box center [212, 43] width 7 height 7
drag, startPoint x: 323, startPoint y: 13, endPoint x: 222, endPoint y: 13, distance: 100.6
click at [222, 13] on div "タキロン Takilong Kids' Toys TakiLong タキロン, TakiLong08 追蹤數 7,540,000 互動率 0% 觀看率 0.1…" at bounding box center [438, 16] width 528 height 33
copy div "タキロン Takilong Kids' Toys"
